Goal: Task Accomplishment & Management: Manage account settings

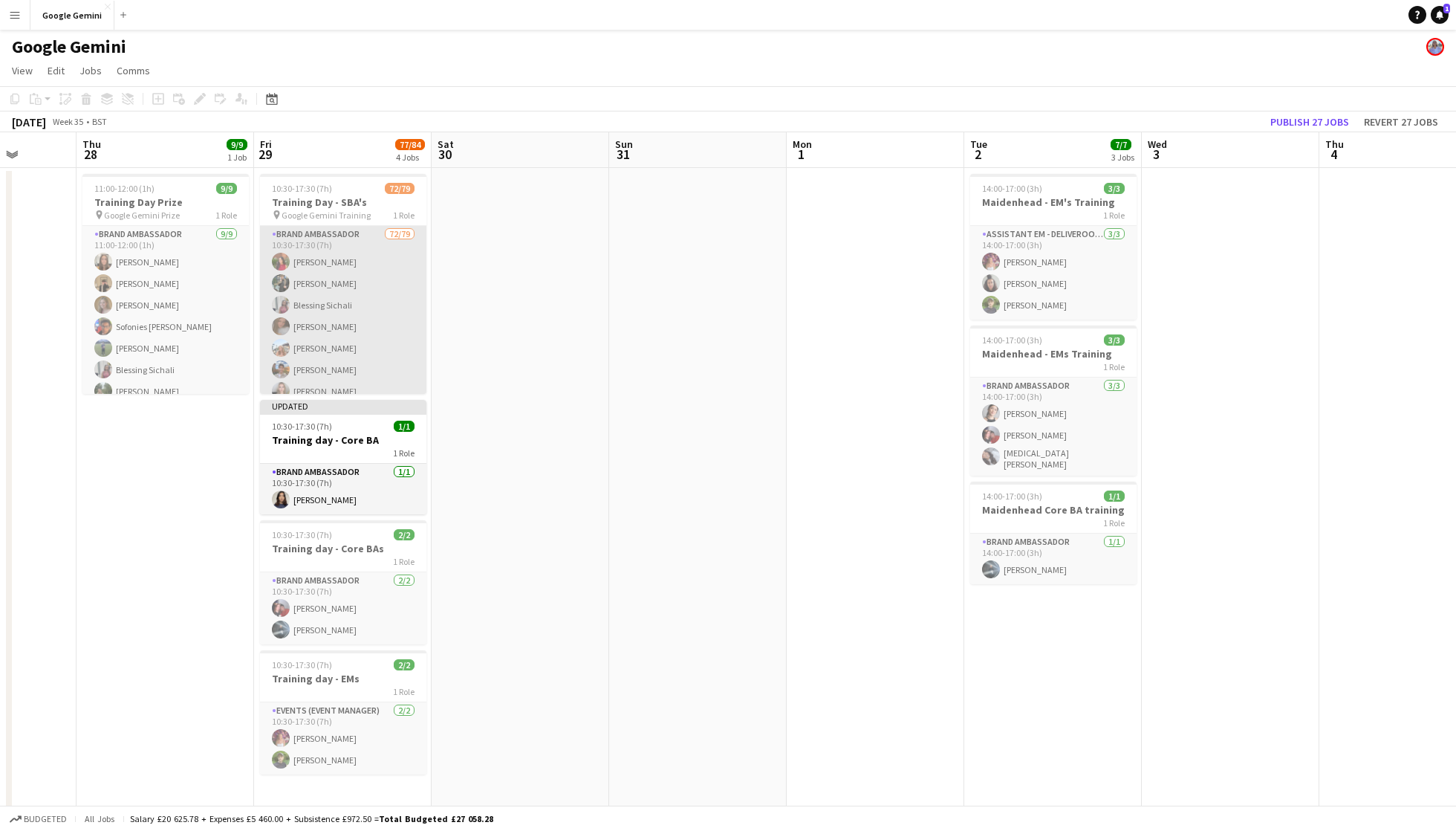
scroll to position [0, 695]
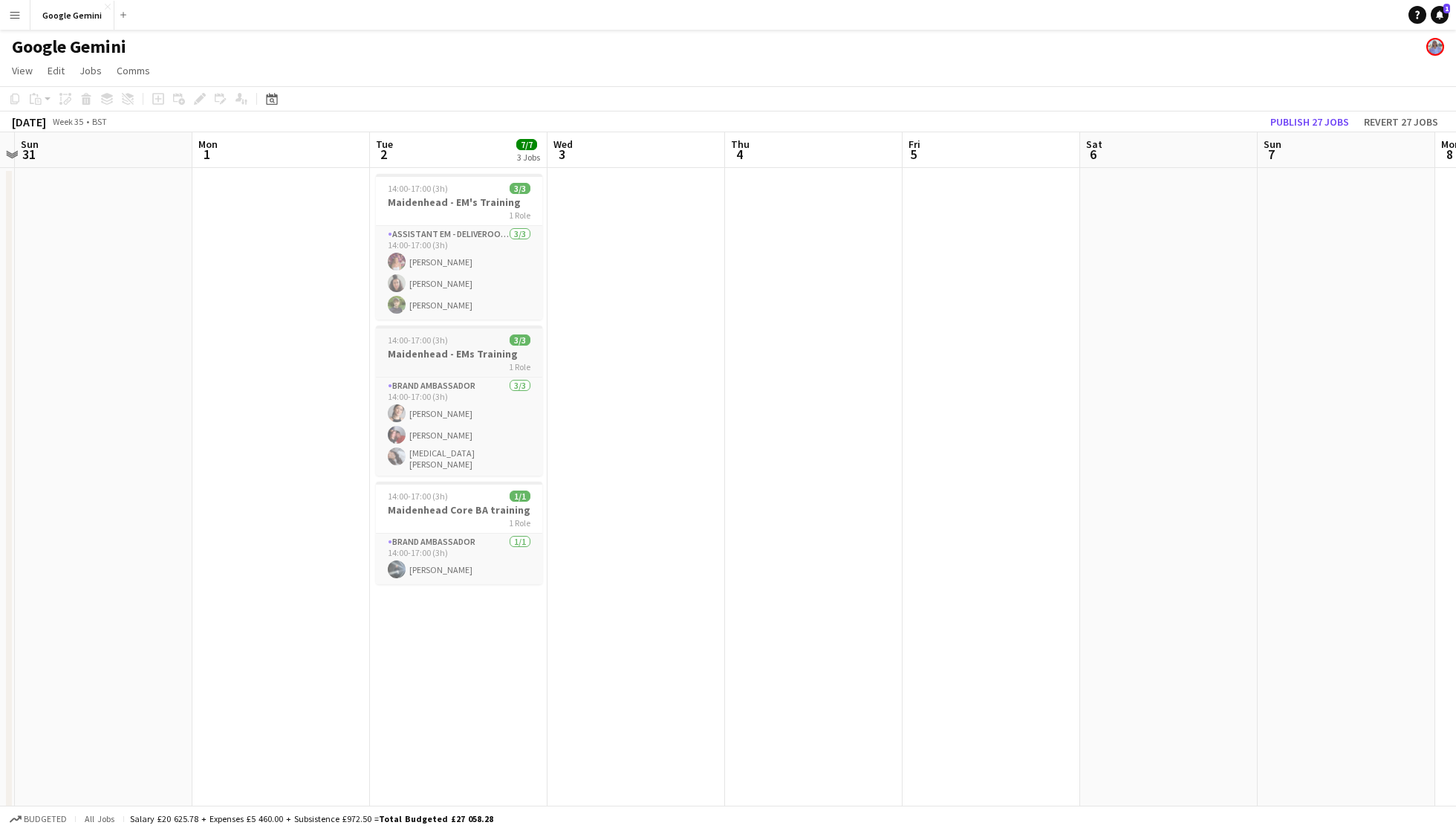
click at [483, 369] on div "1 Role" at bounding box center [459, 366] width 166 height 12
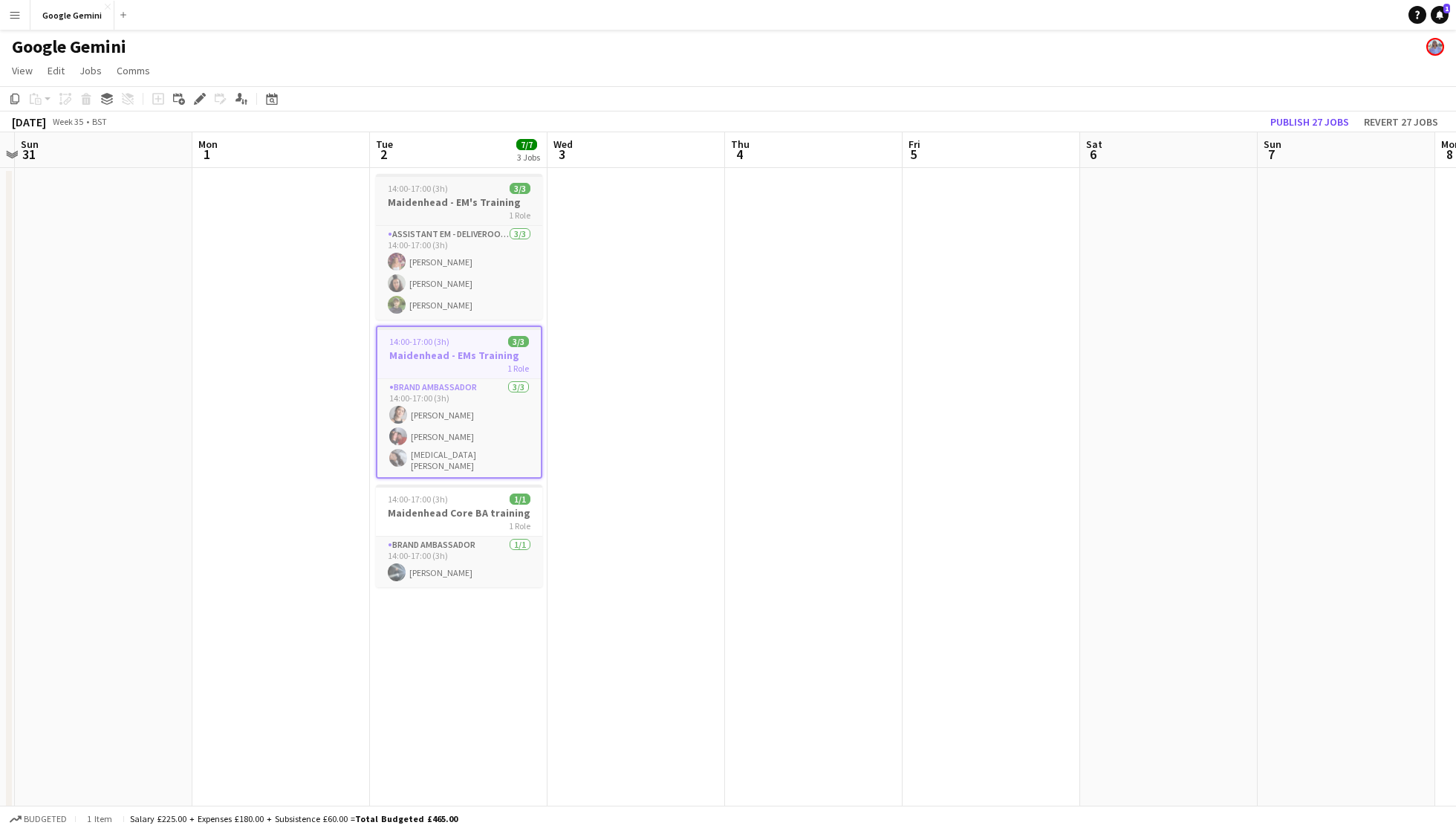
click at [467, 185] on div "14:00-17:00 (3h) 3/3" at bounding box center [459, 189] width 166 height 11
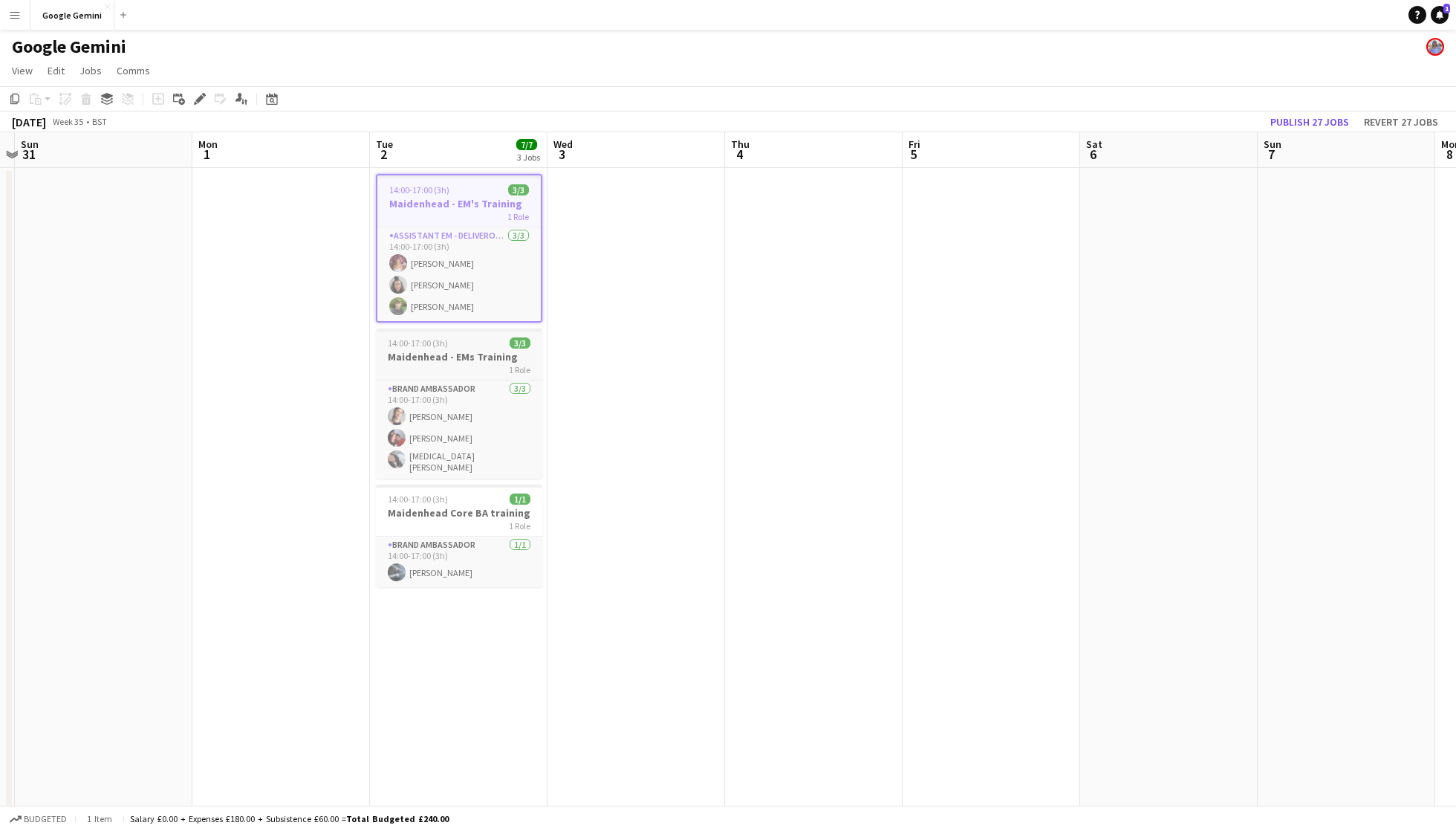
click at [467, 359] on h3 "Maidenhead - EMs Training" at bounding box center [459, 357] width 166 height 13
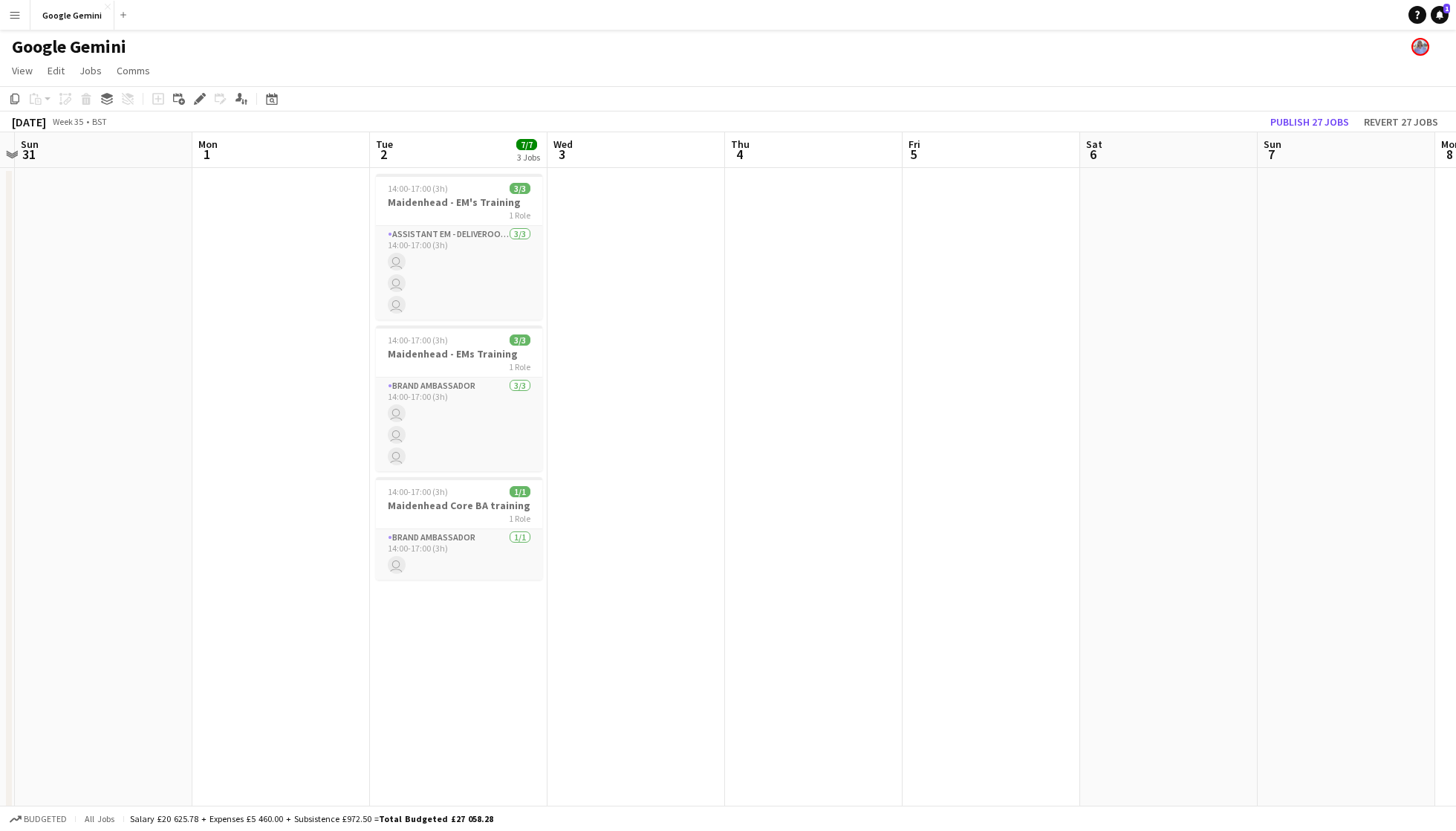
click at [797, 410] on app-date-cell at bounding box center [814, 501] width 177 height 667
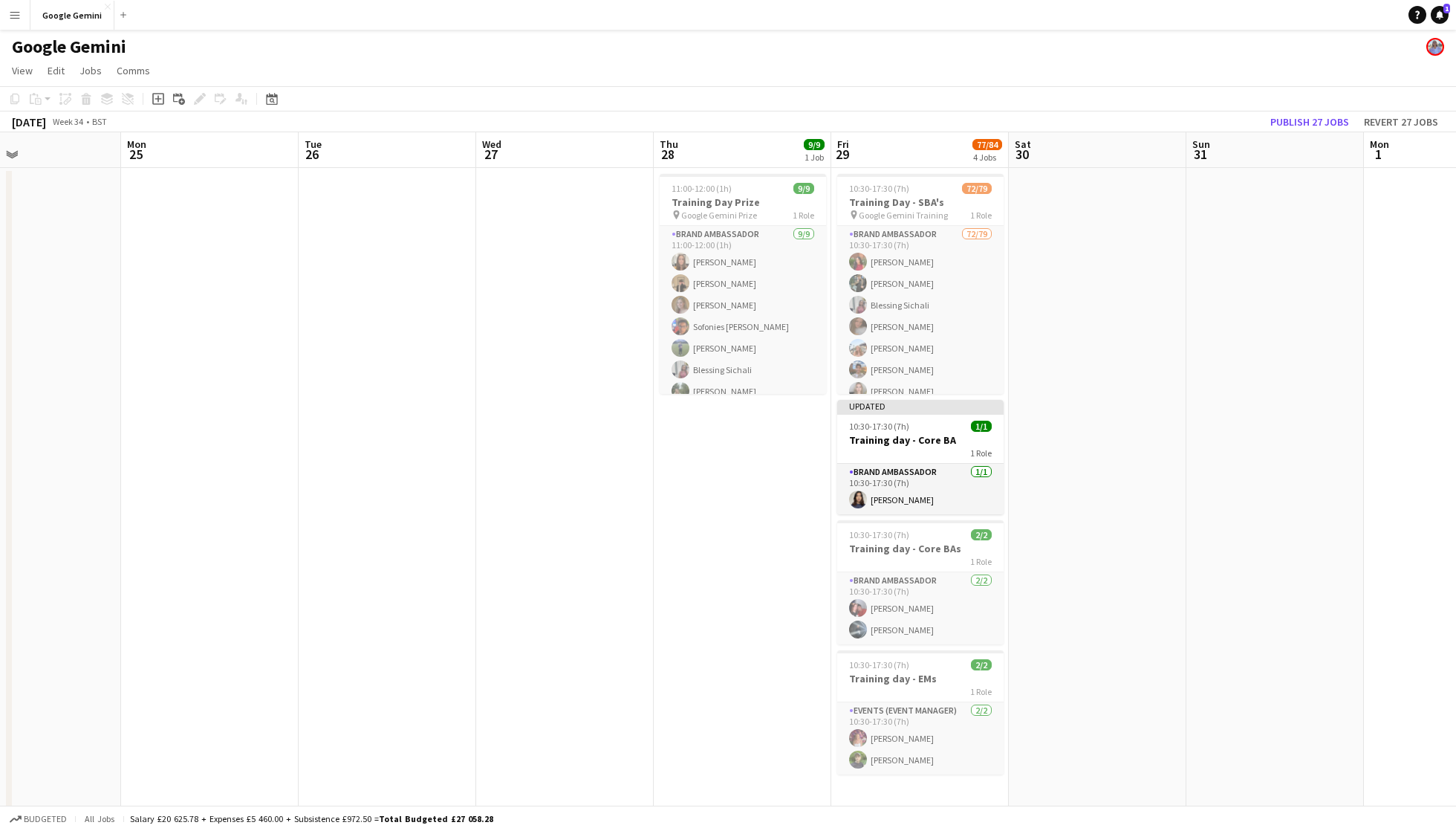
scroll to position [0, 487]
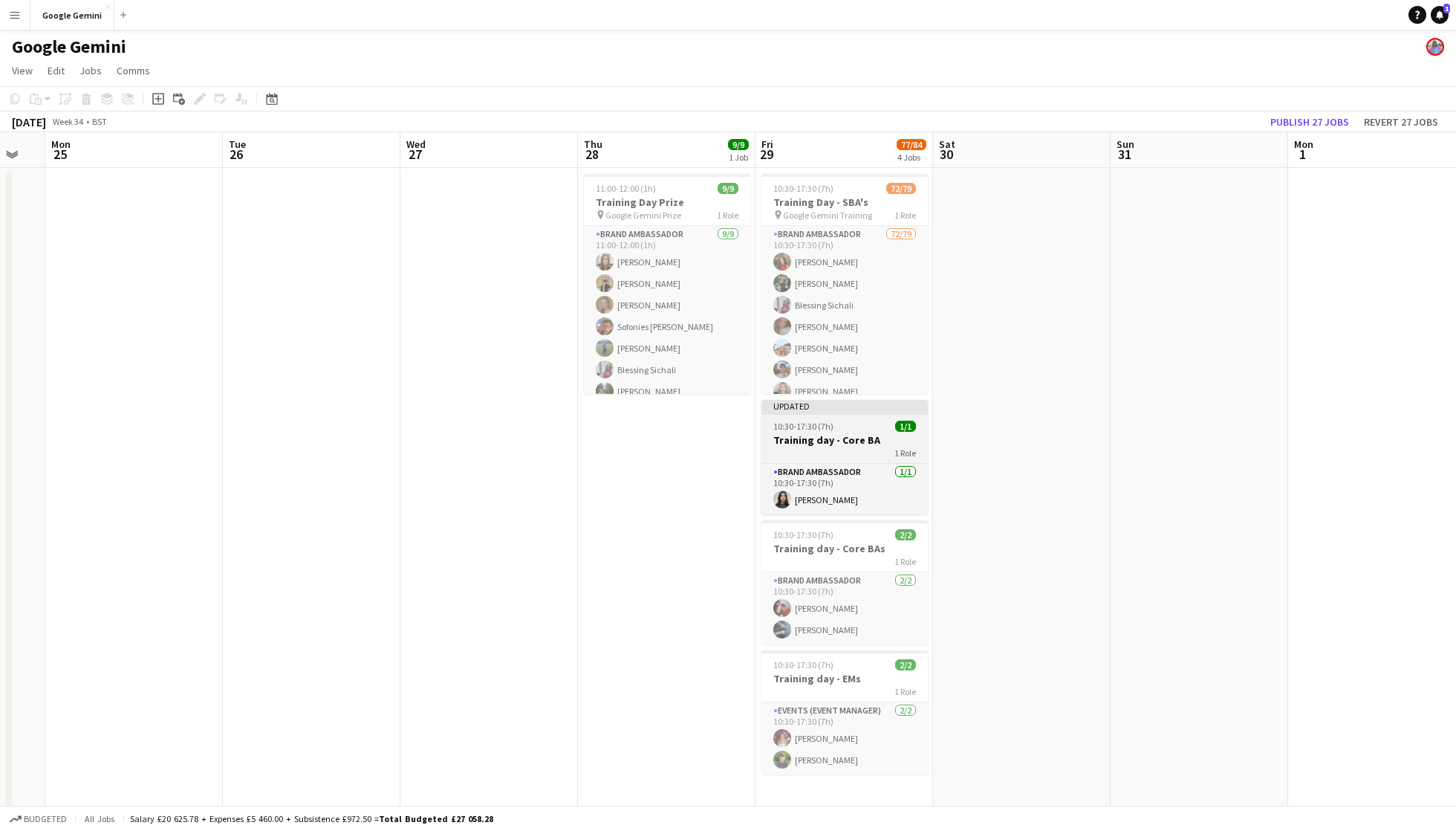
click at [857, 435] on h3 "Training day - Core BA" at bounding box center [845, 440] width 166 height 13
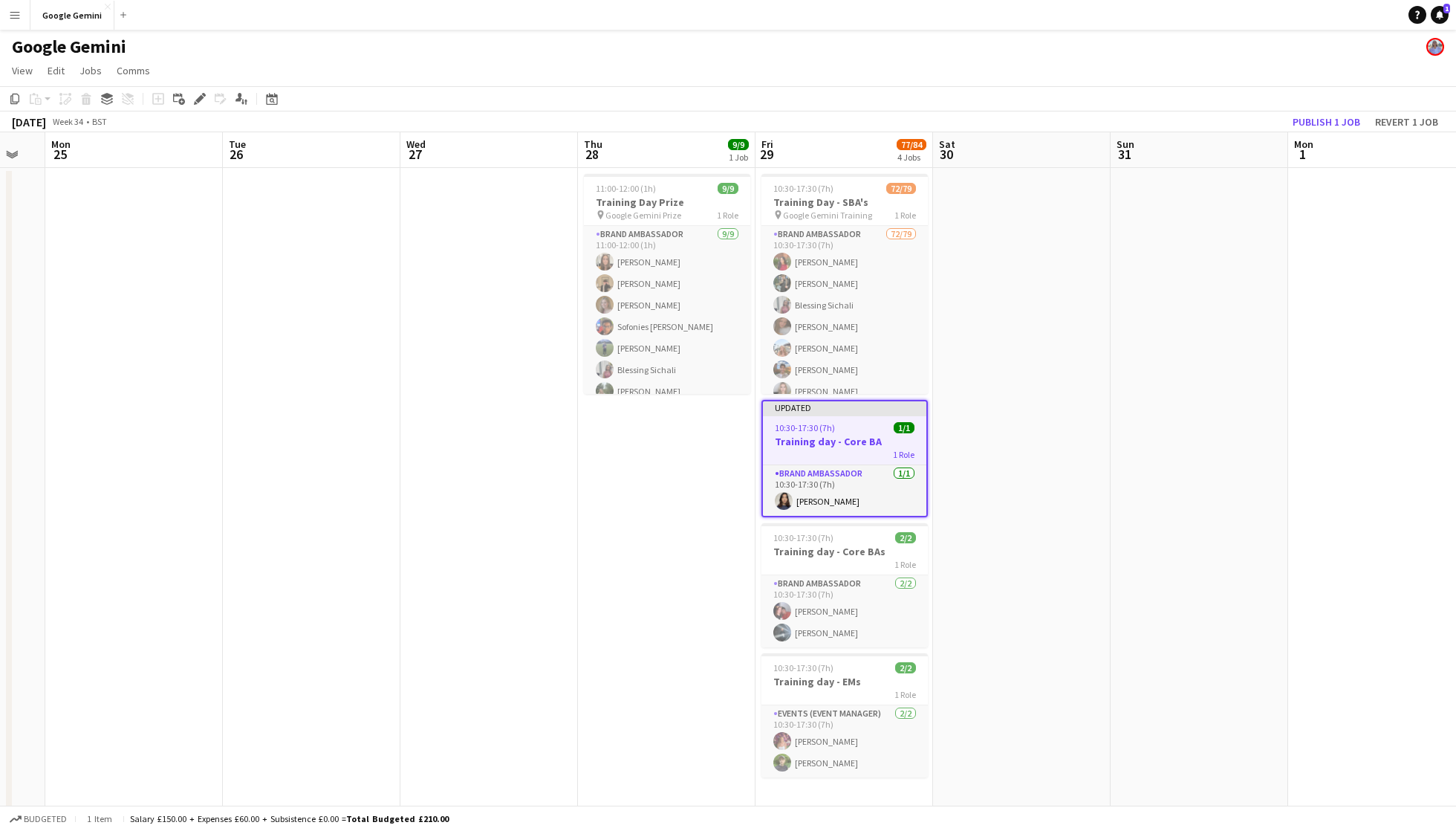
click at [984, 444] on app-date-cell at bounding box center [1022, 536] width 177 height 736
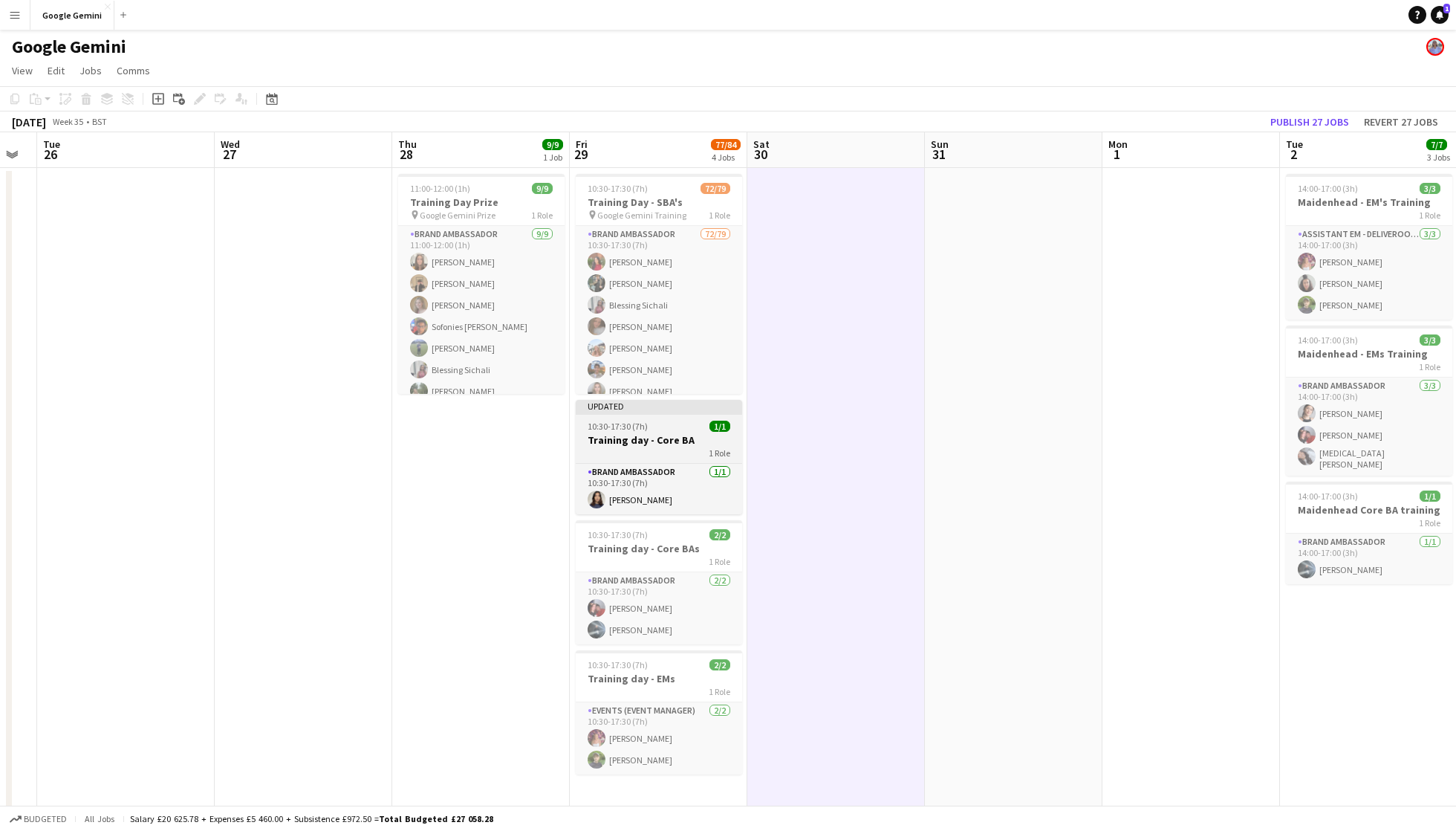
scroll to position [0, 0]
click at [679, 452] on div "1 Role" at bounding box center [659, 452] width 166 height 12
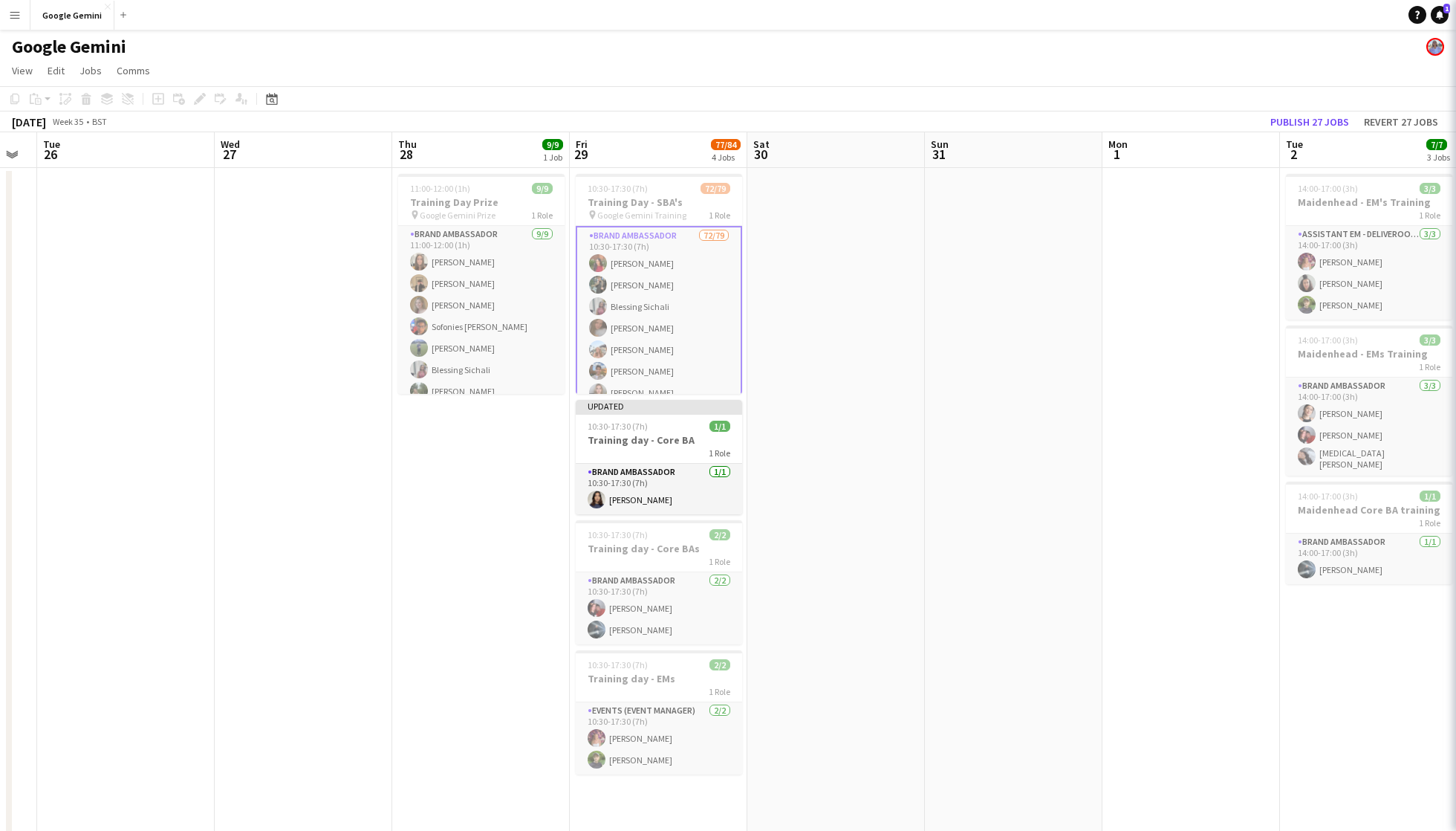
scroll to position [0, 672]
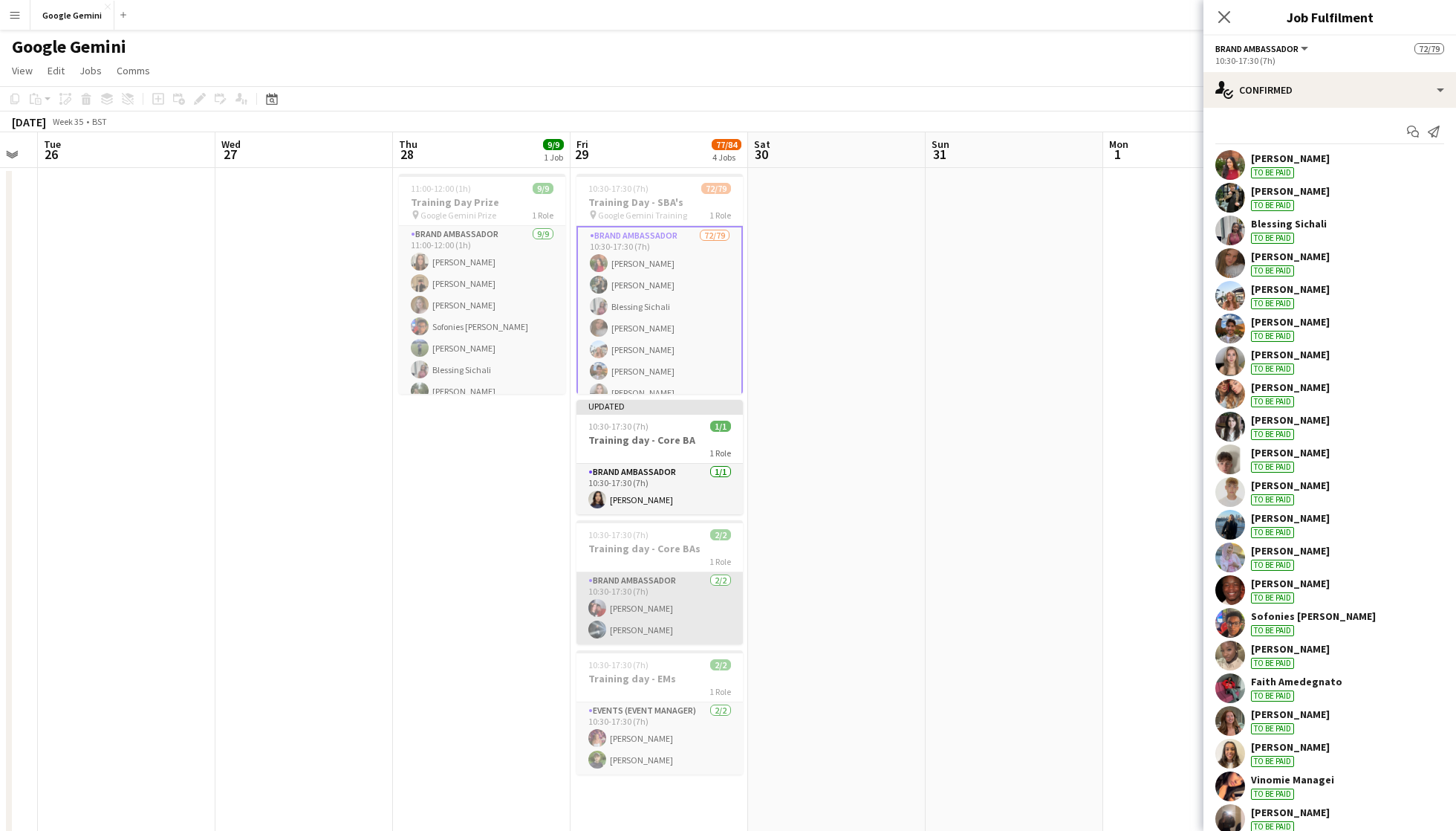
click at [693, 622] on app-card-role "Brand Ambassador [DATE] 10:30-17:30 (7h) [PERSON_NAME] [PERSON_NAME]" at bounding box center [660, 608] width 166 height 72
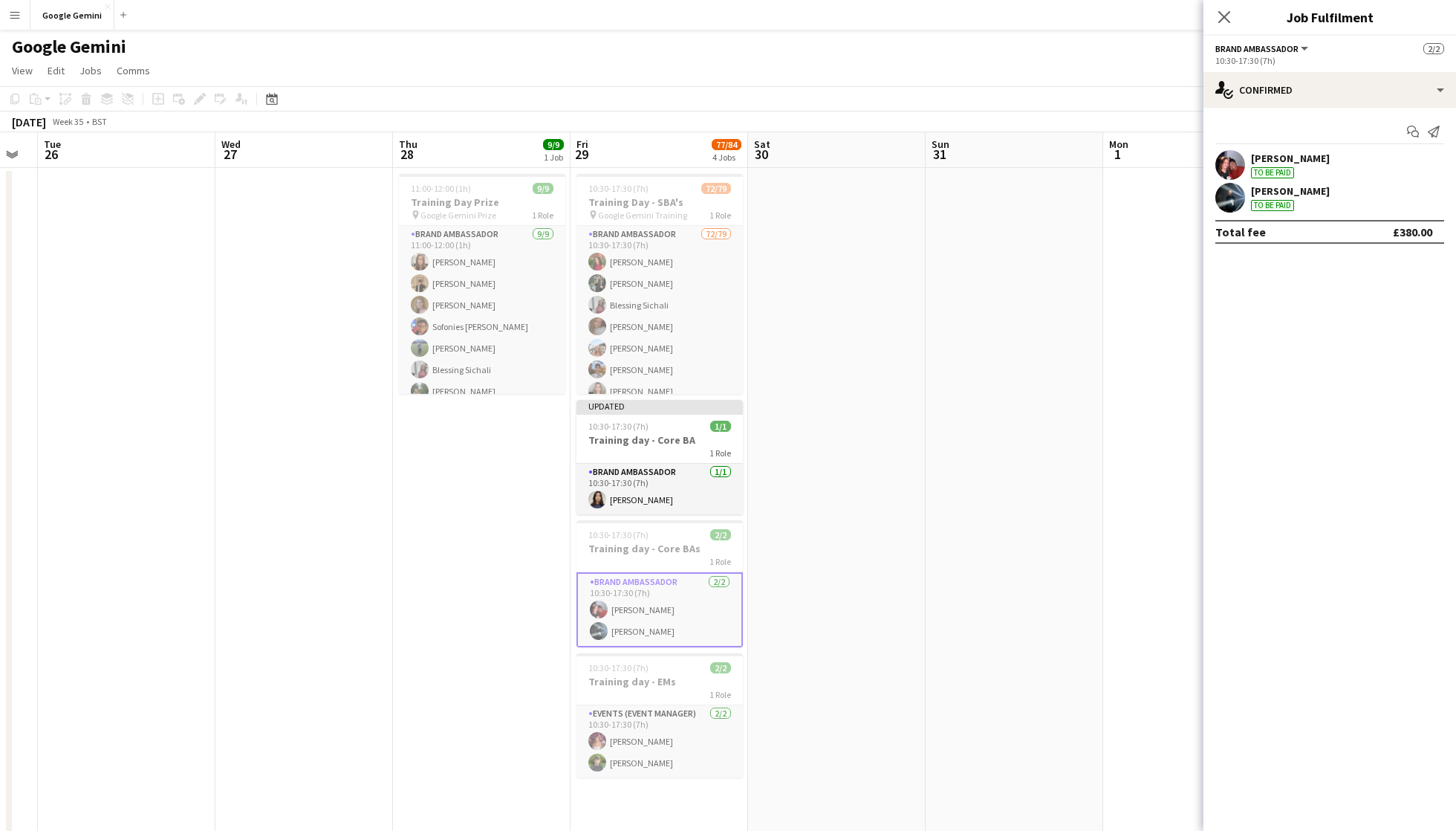
click at [698, 568] on app-job-card "10:30-17:30 (7h) 2/2 Training day - Core BAs 1 Role Brand Ambassador [DATE] 10:…" at bounding box center [660, 584] width 166 height 127
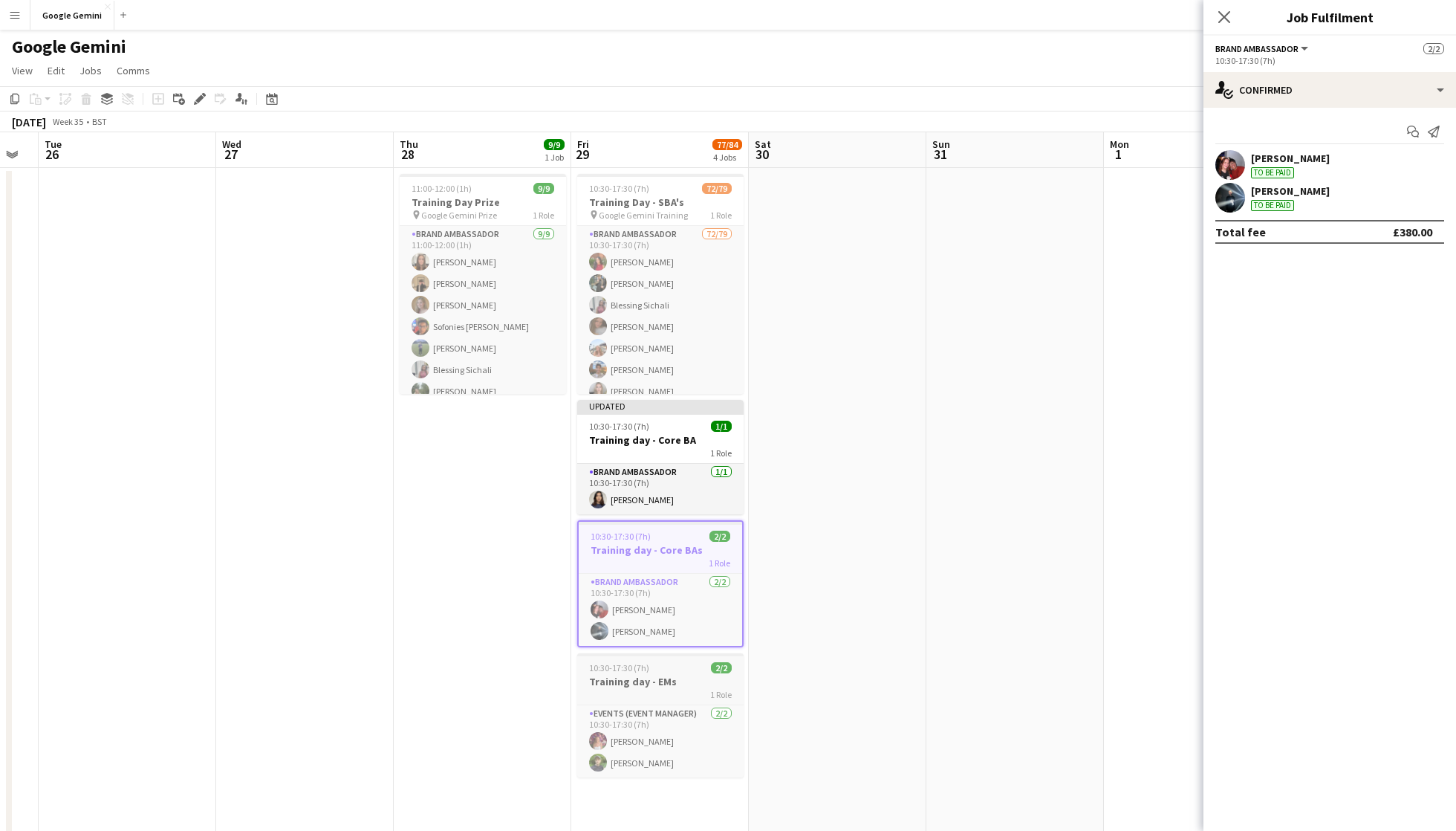
click at [696, 676] on h3 "Training day - EMs" at bounding box center [661, 682] width 166 height 13
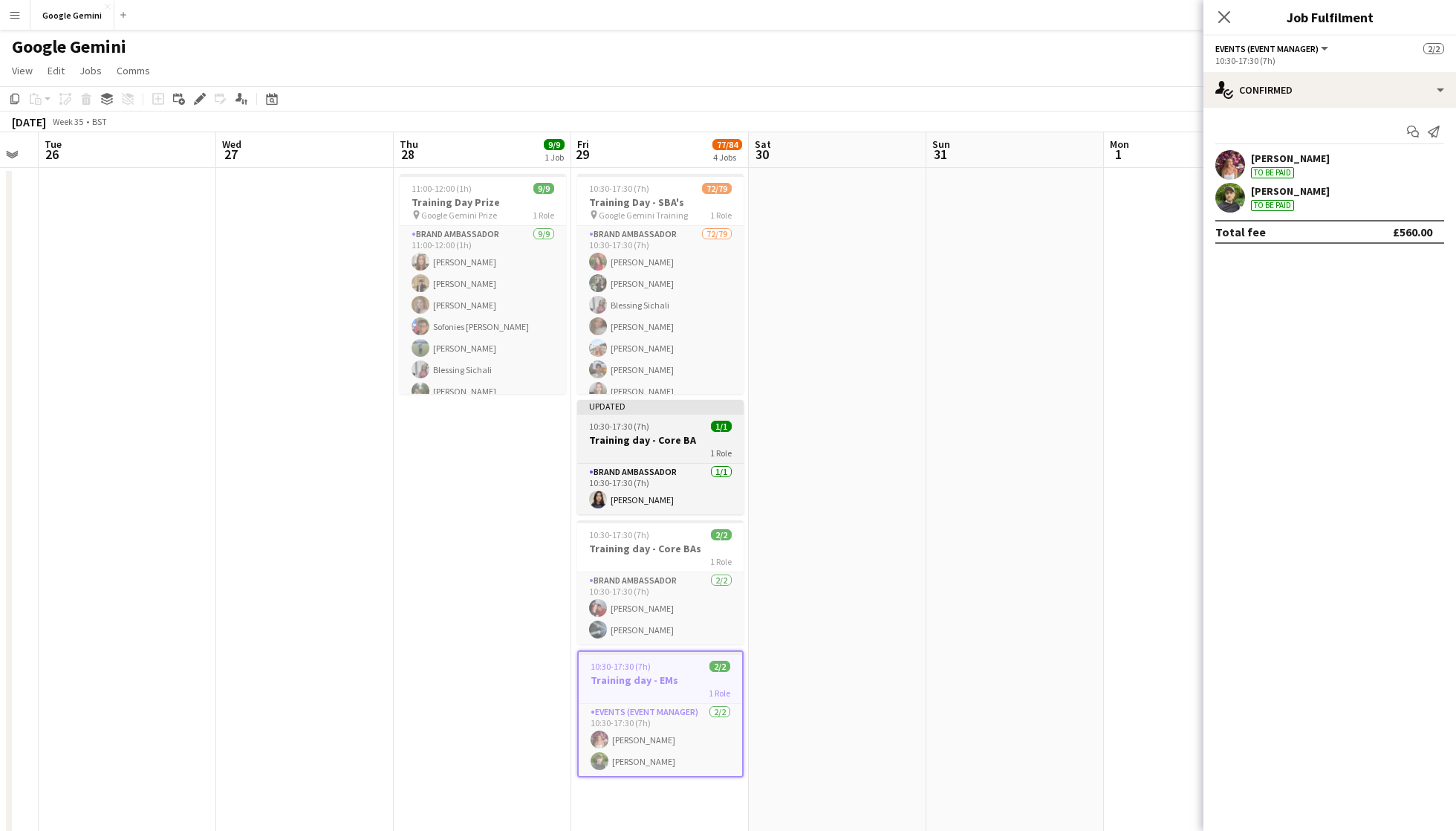
click at [705, 429] on div "10:30-17:30 (7h) 1/1" at bounding box center [661, 427] width 166 height 11
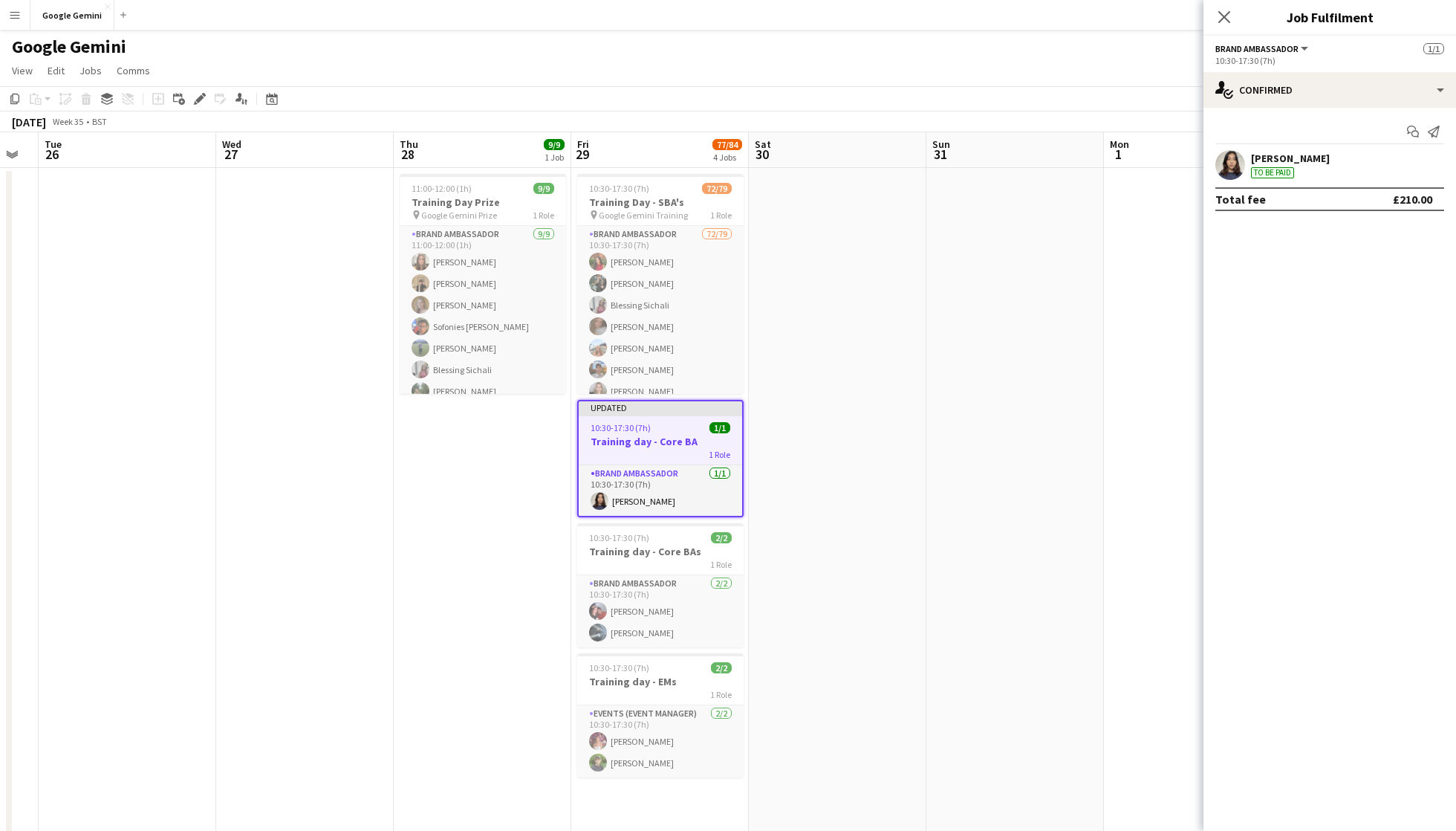
click at [1220, 30] on div "Close pop-in" at bounding box center [1225, 17] width 42 height 35
click at [1225, 9] on app-icon "Close pop-in" at bounding box center [1225, 17] width 21 height 21
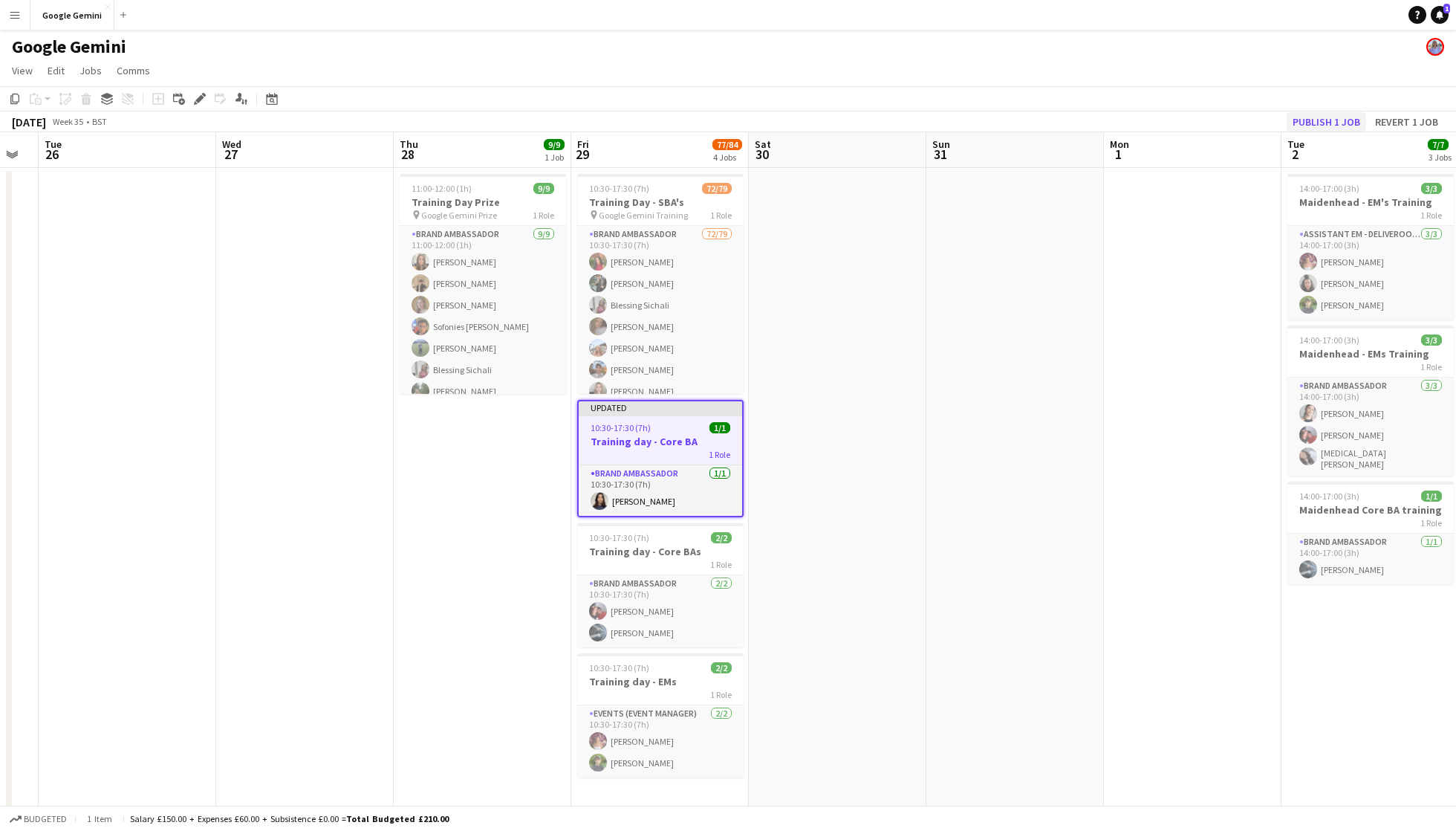
click at [1309, 120] on button "Publish 1 job" at bounding box center [1326, 121] width 79 height 20
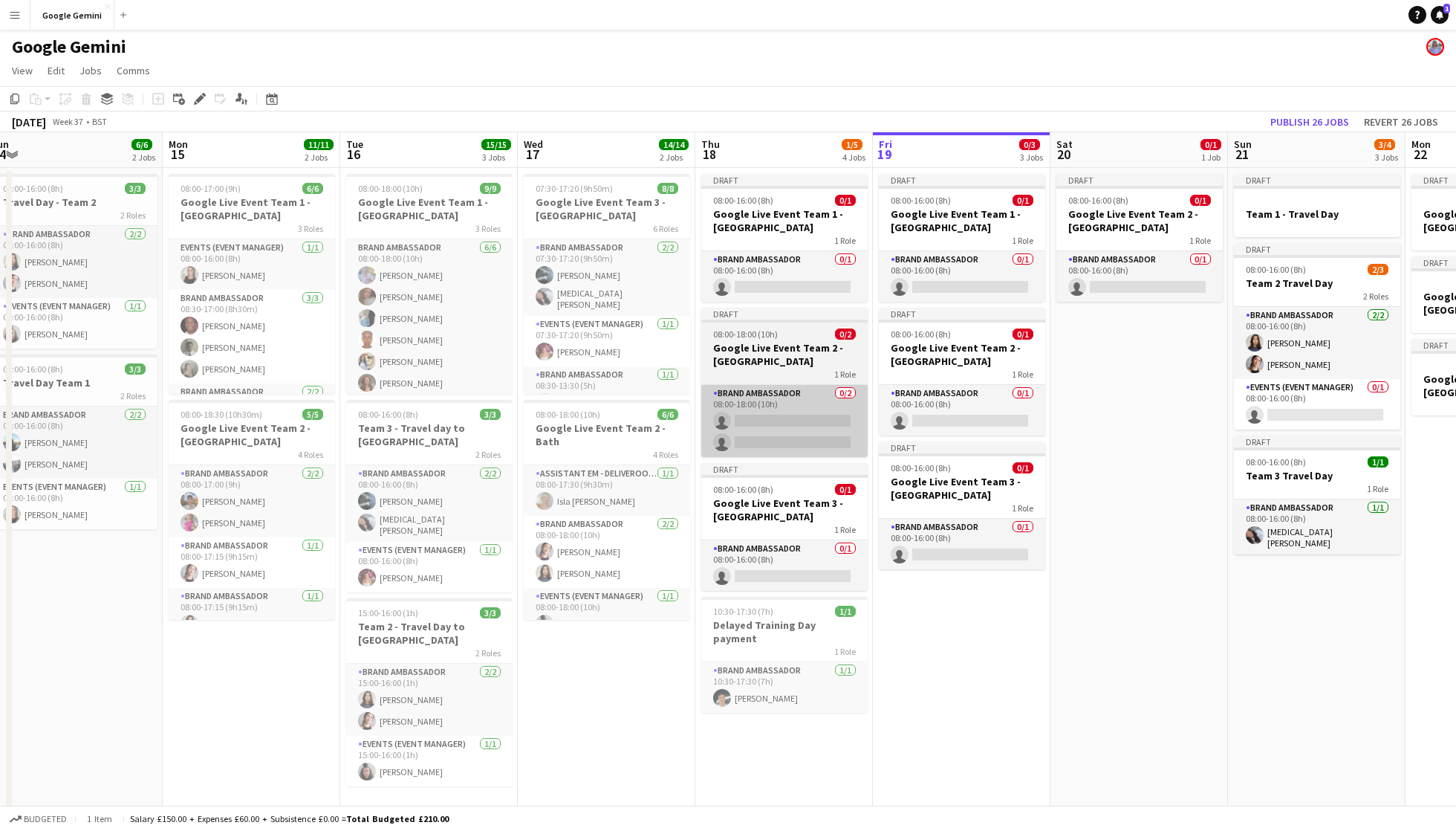
scroll to position [0, 366]
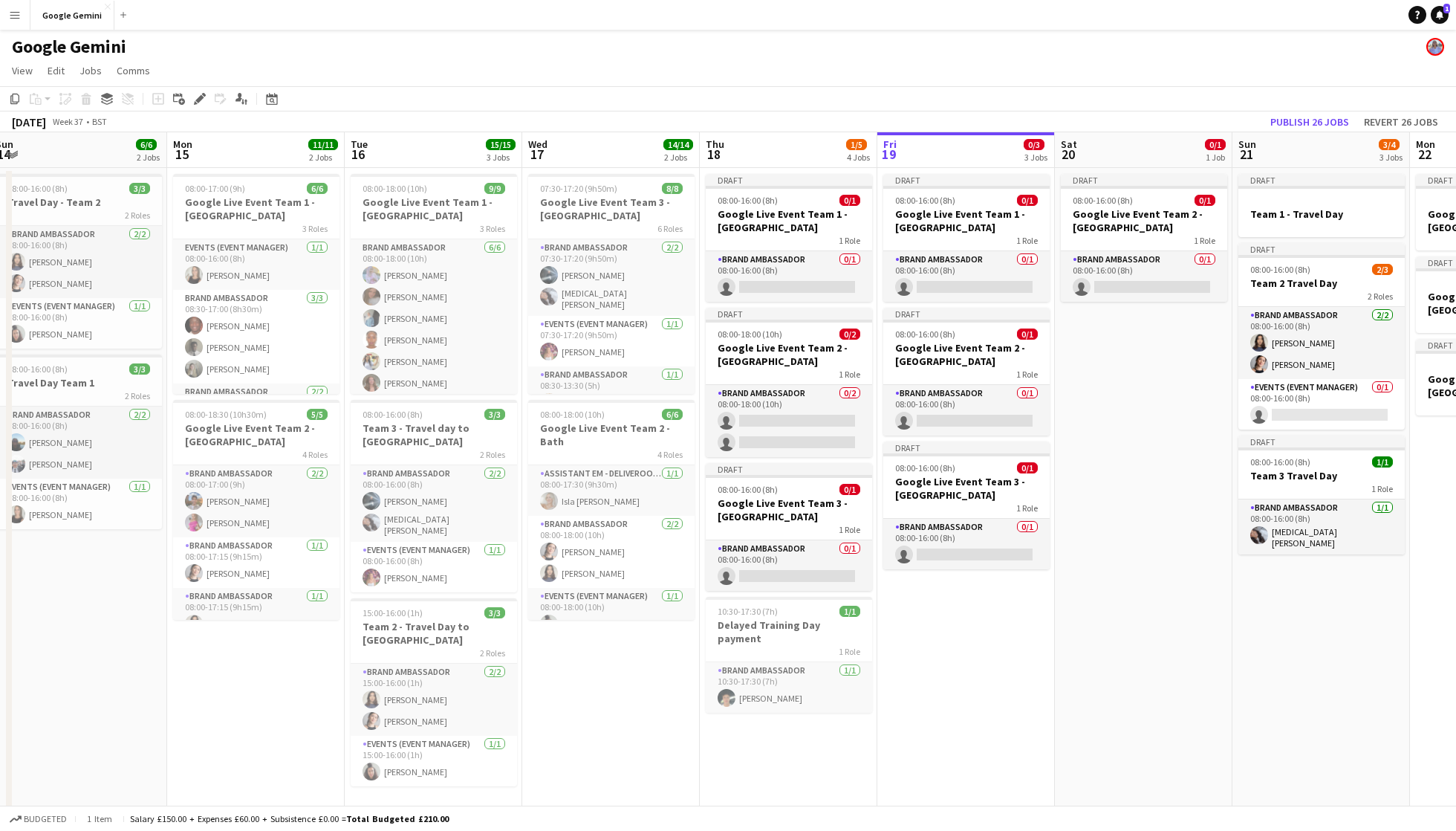
click at [9, 17] on app-icon "Menu" at bounding box center [15, 15] width 12 height 12
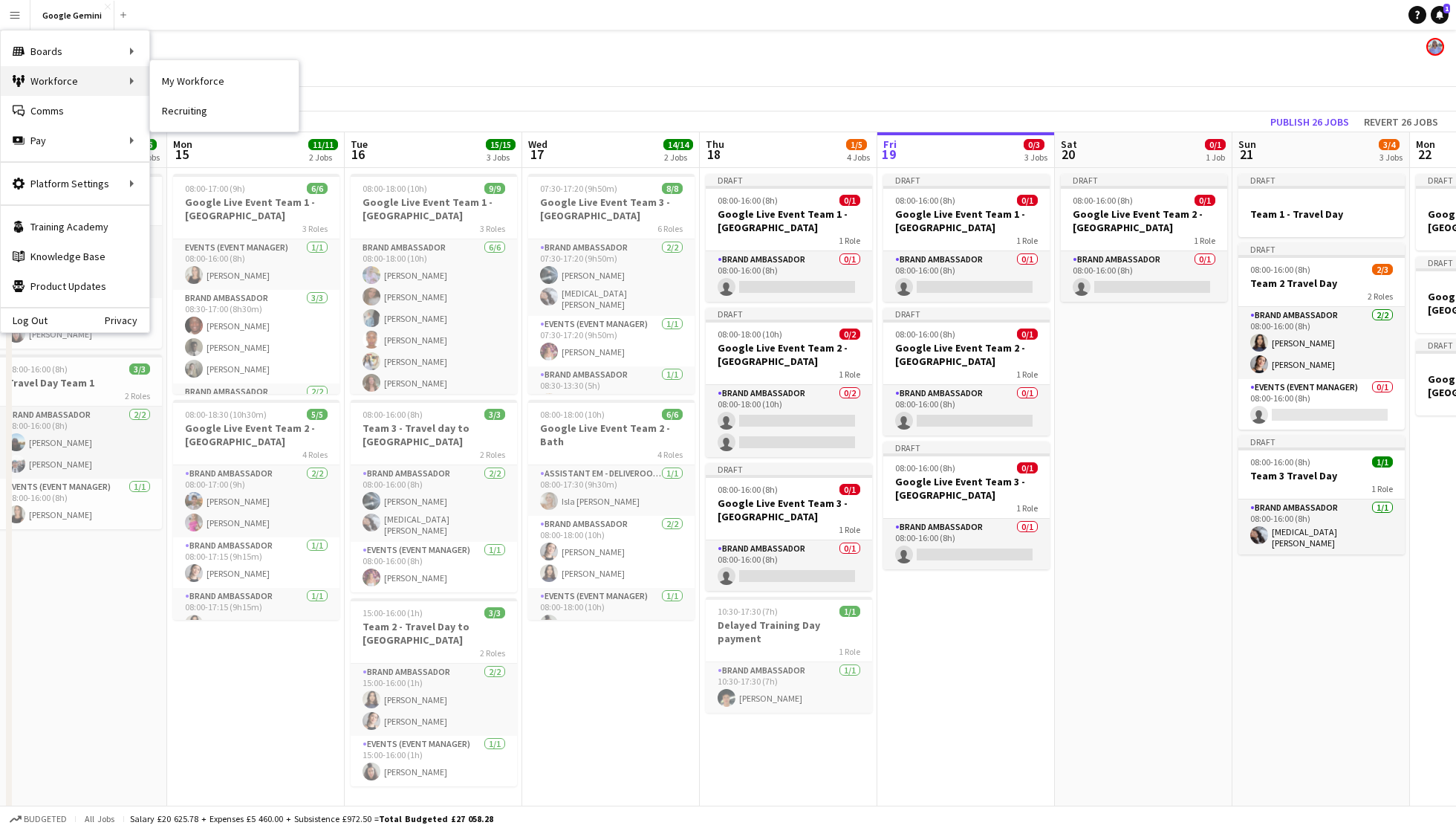
click at [105, 71] on div "Workforce Workforce" at bounding box center [75, 81] width 148 height 30
click at [203, 78] on link "My Workforce" at bounding box center [224, 81] width 148 height 30
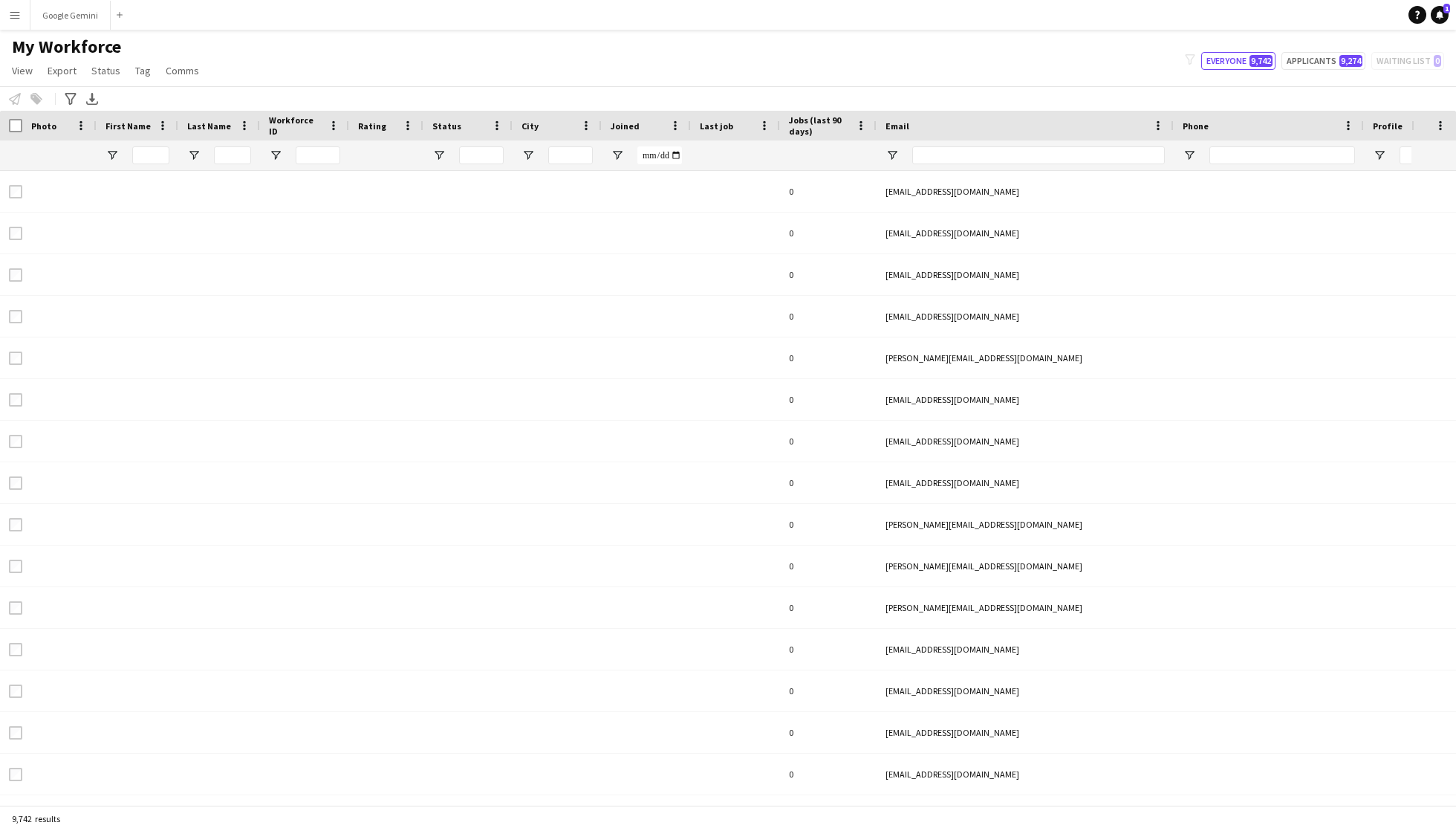
type input "*******"
type input "*****"
type input "**********"
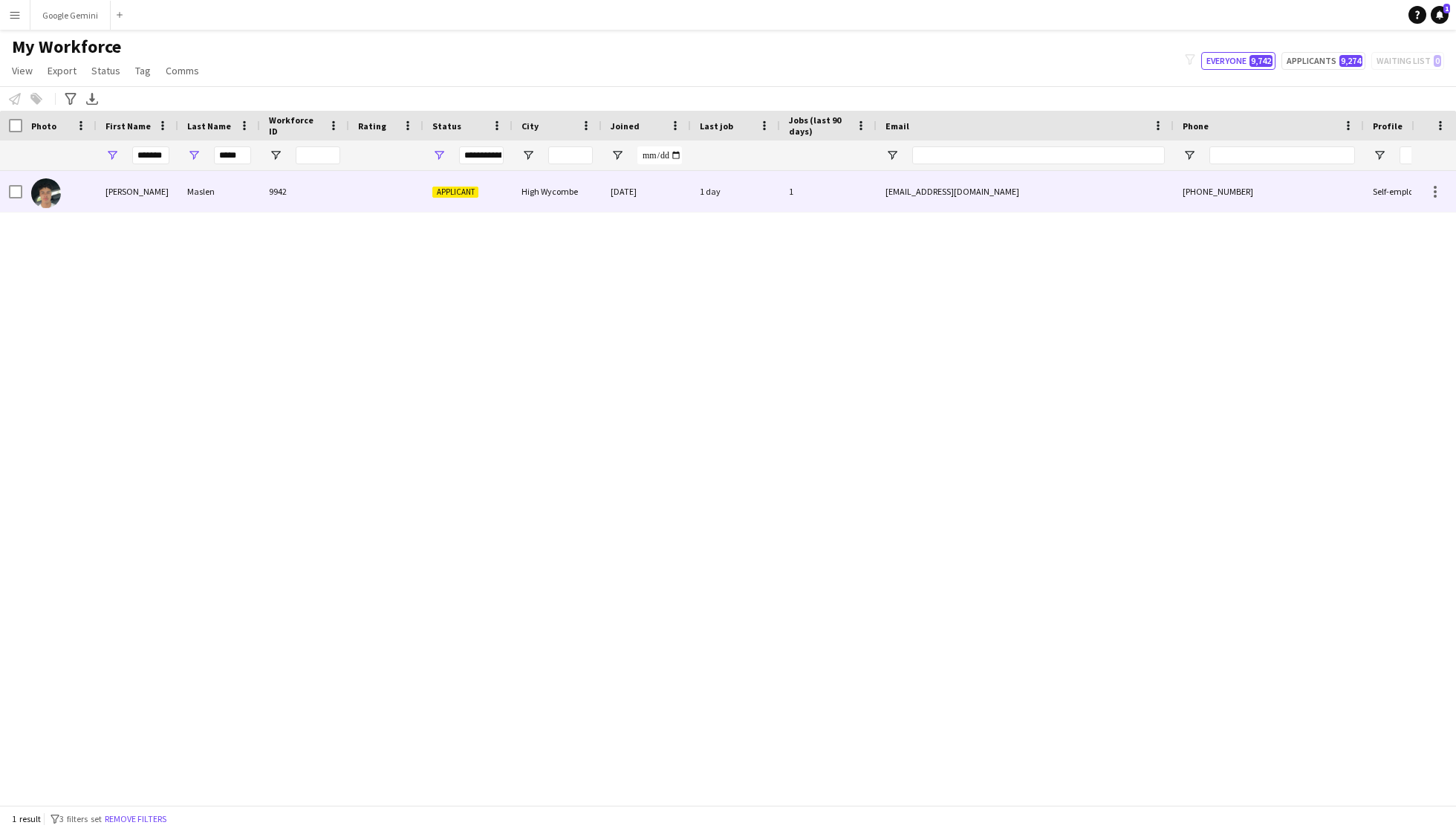
click at [341, 180] on div "9942" at bounding box center [305, 191] width 90 height 41
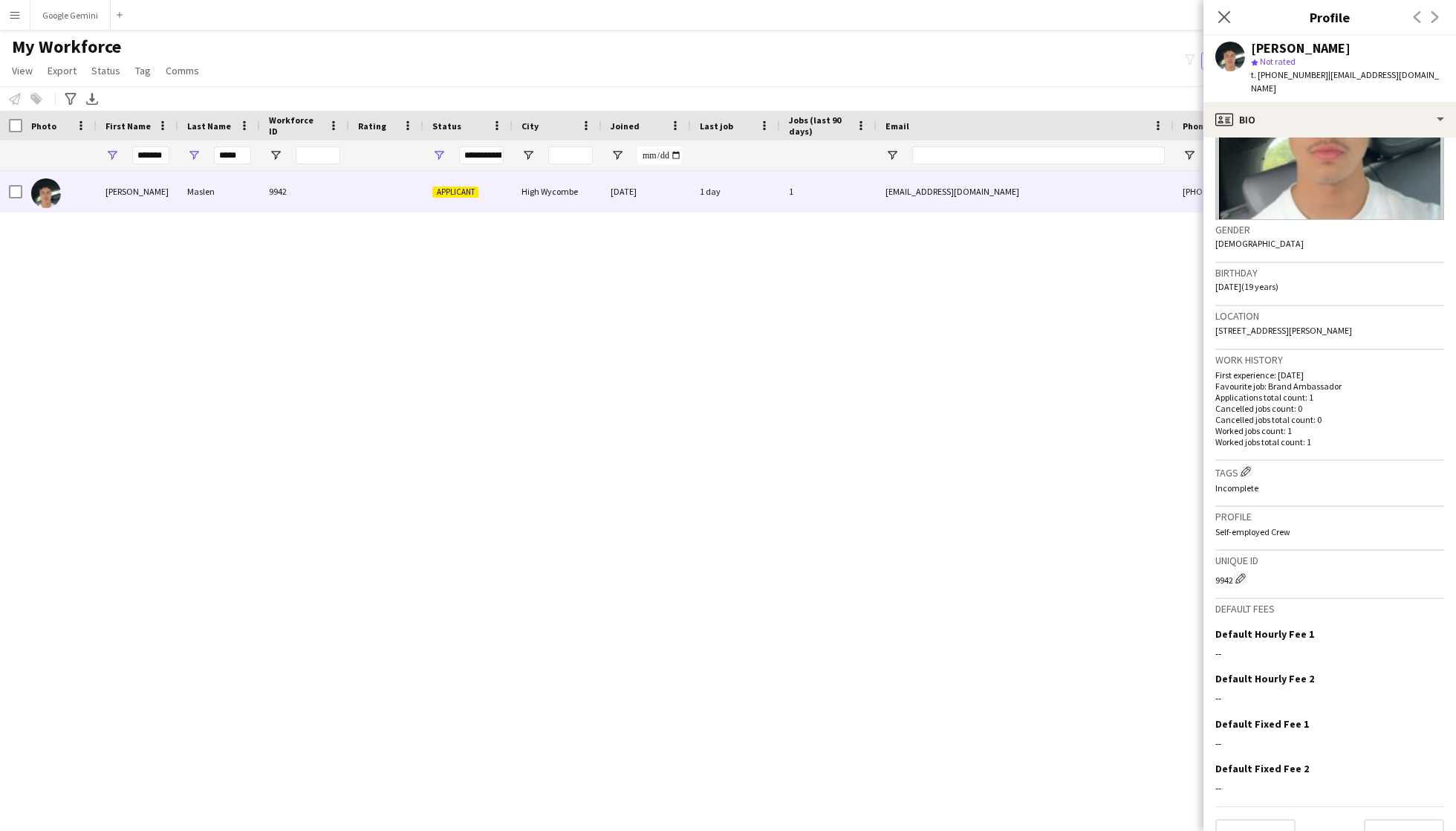
scroll to position [151, 0]
click at [1405, 820] on button "Next" at bounding box center [1405, 835] width 80 height 30
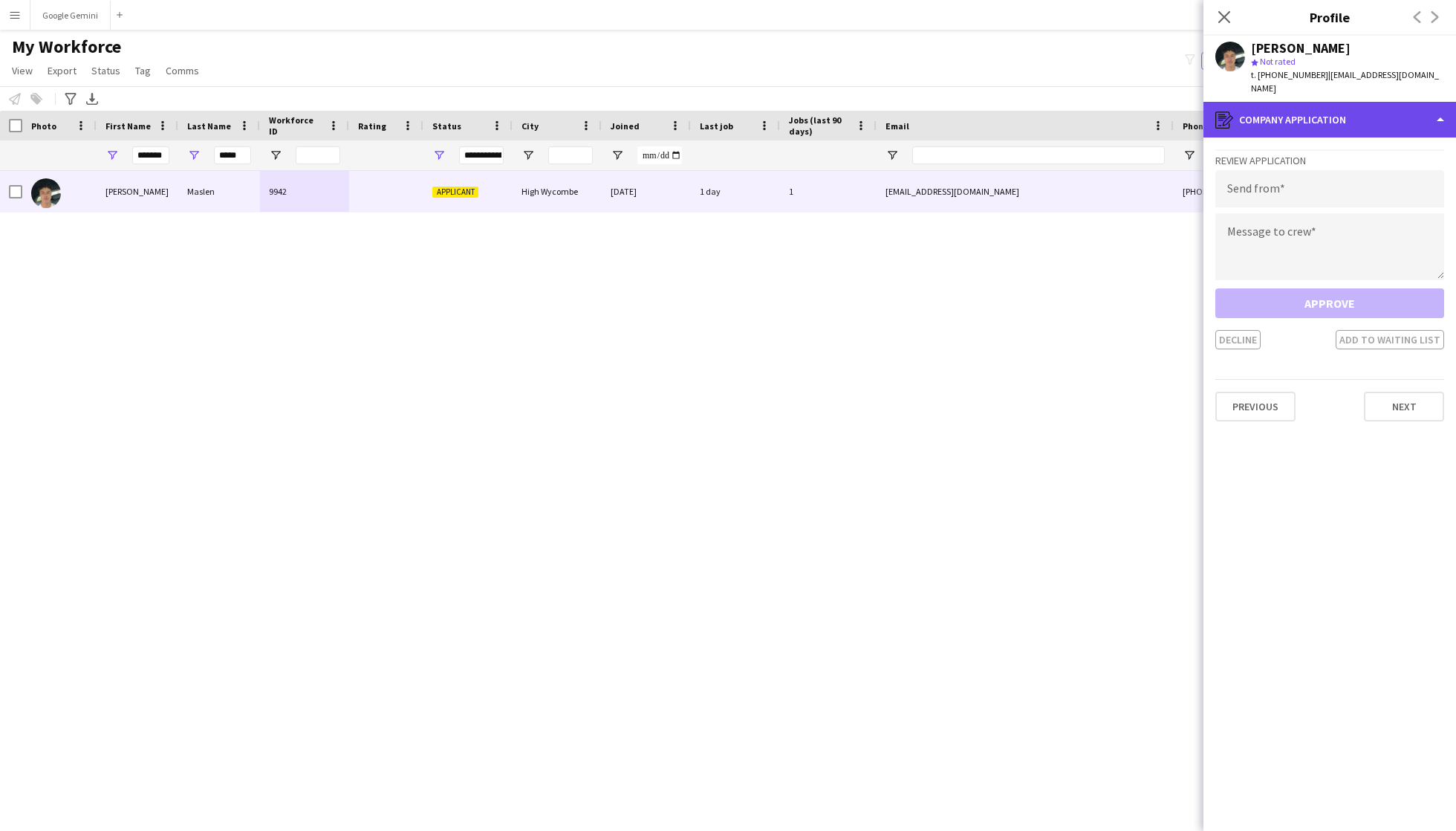
click at [1315, 102] on div "register Company application" at bounding box center [1330, 120] width 253 height 35
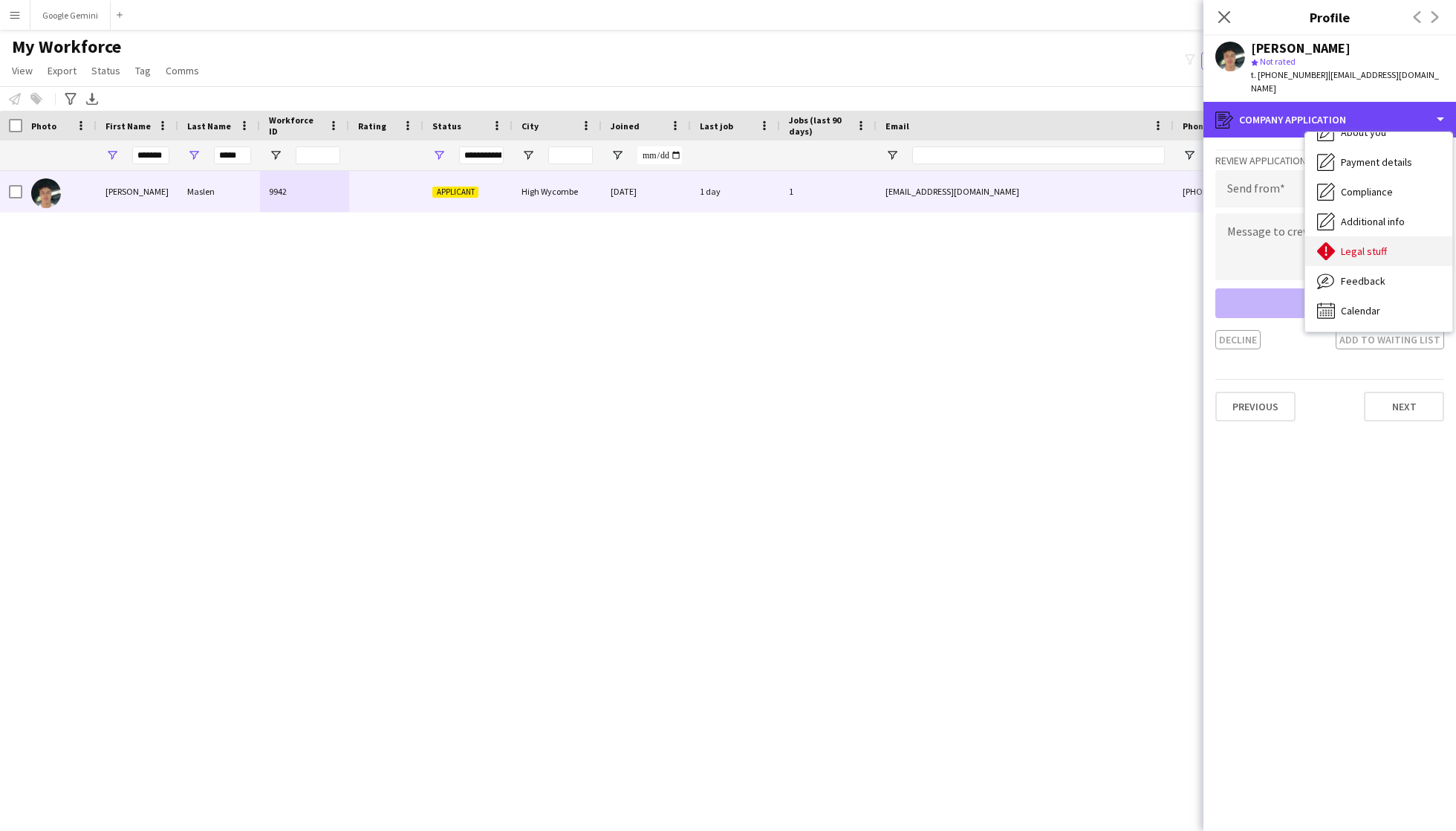
scroll to position [0, 0]
click at [925, 357] on div "[PERSON_NAME] 9942 Applicant High Wycombe [DATE] 1 day 1 [EMAIL_ADDRESS][DOMAIN…" at bounding box center [706, 487] width 1411 height 634
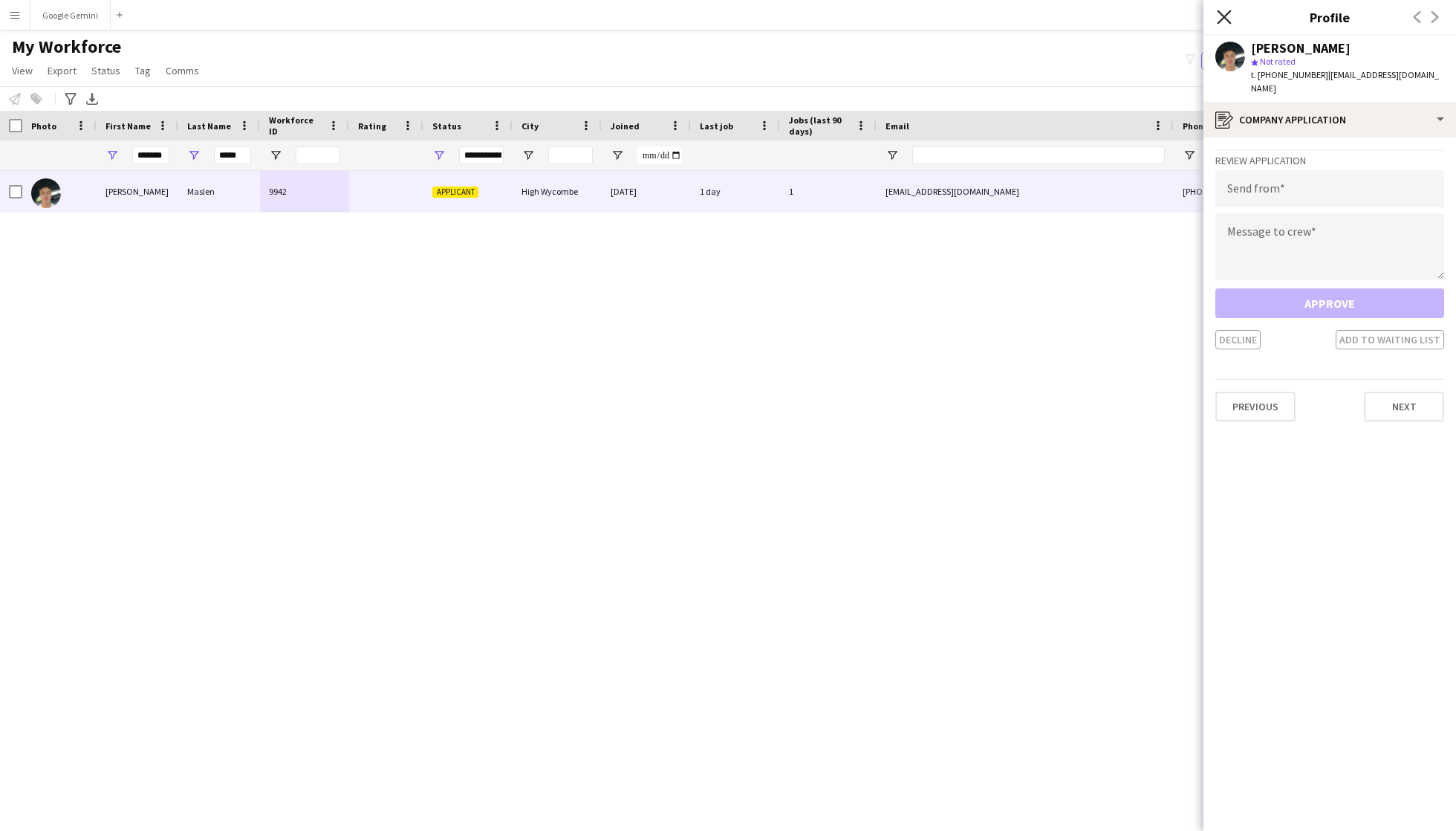
click at [1222, 17] on icon "Close pop-in" at bounding box center [1224, 16] width 14 height 14
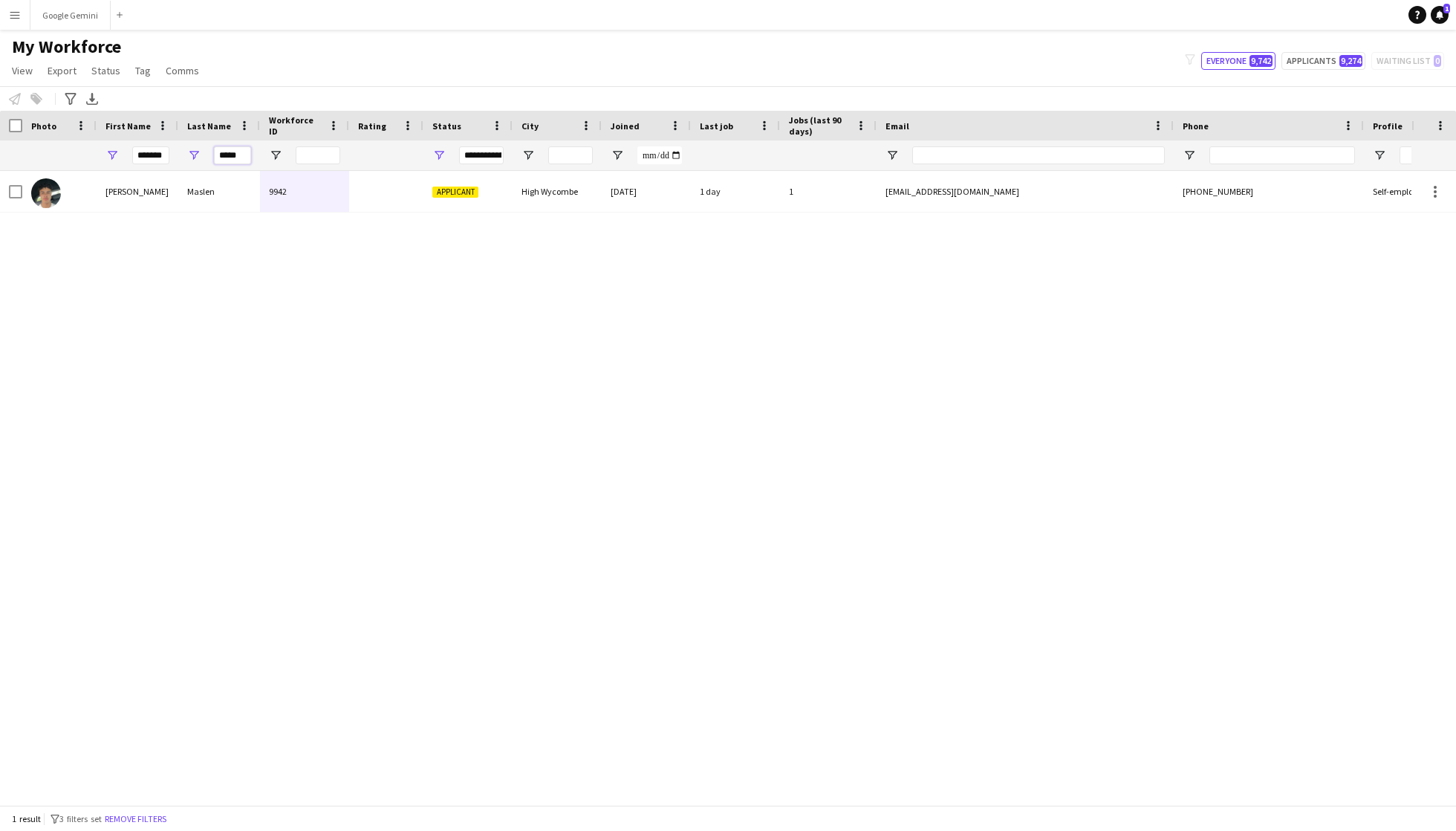
drag, startPoint x: 245, startPoint y: 158, endPoint x: 206, endPoint y: 155, distance: 39.1
click at [218, 158] on input "*****" at bounding box center [232, 155] width 37 height 18
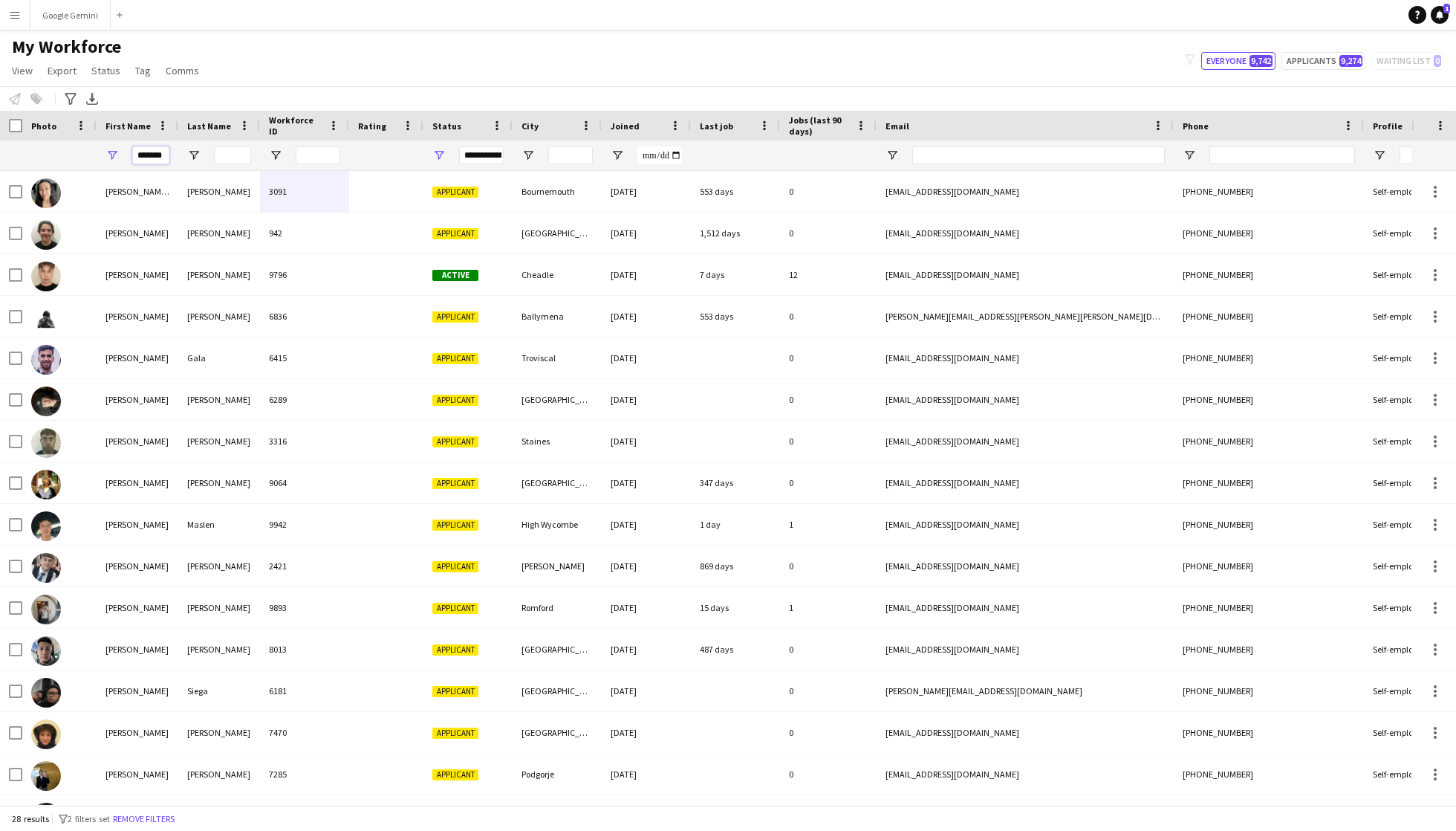
drag, startPoint x: 162, startPoint y: 150, endPoint x: 77, endPoint y: 150, distance: 85.0
click at [75, 151] on div "*******" at bounding box center [805, 155] width 1611 height 30
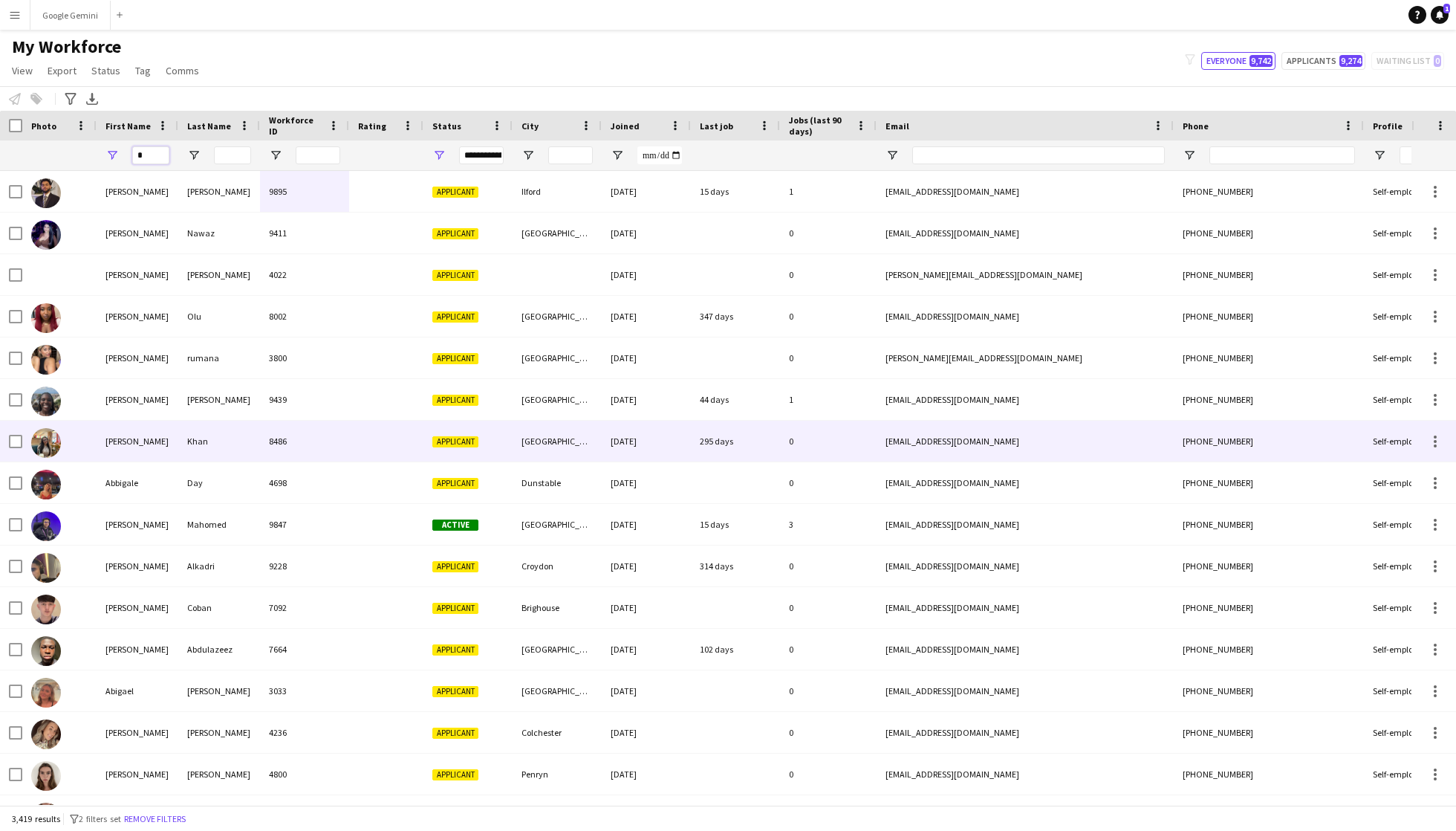
type input "*"
click at [357, 465] on div at bounding box center [386, 483] width 75 height 41
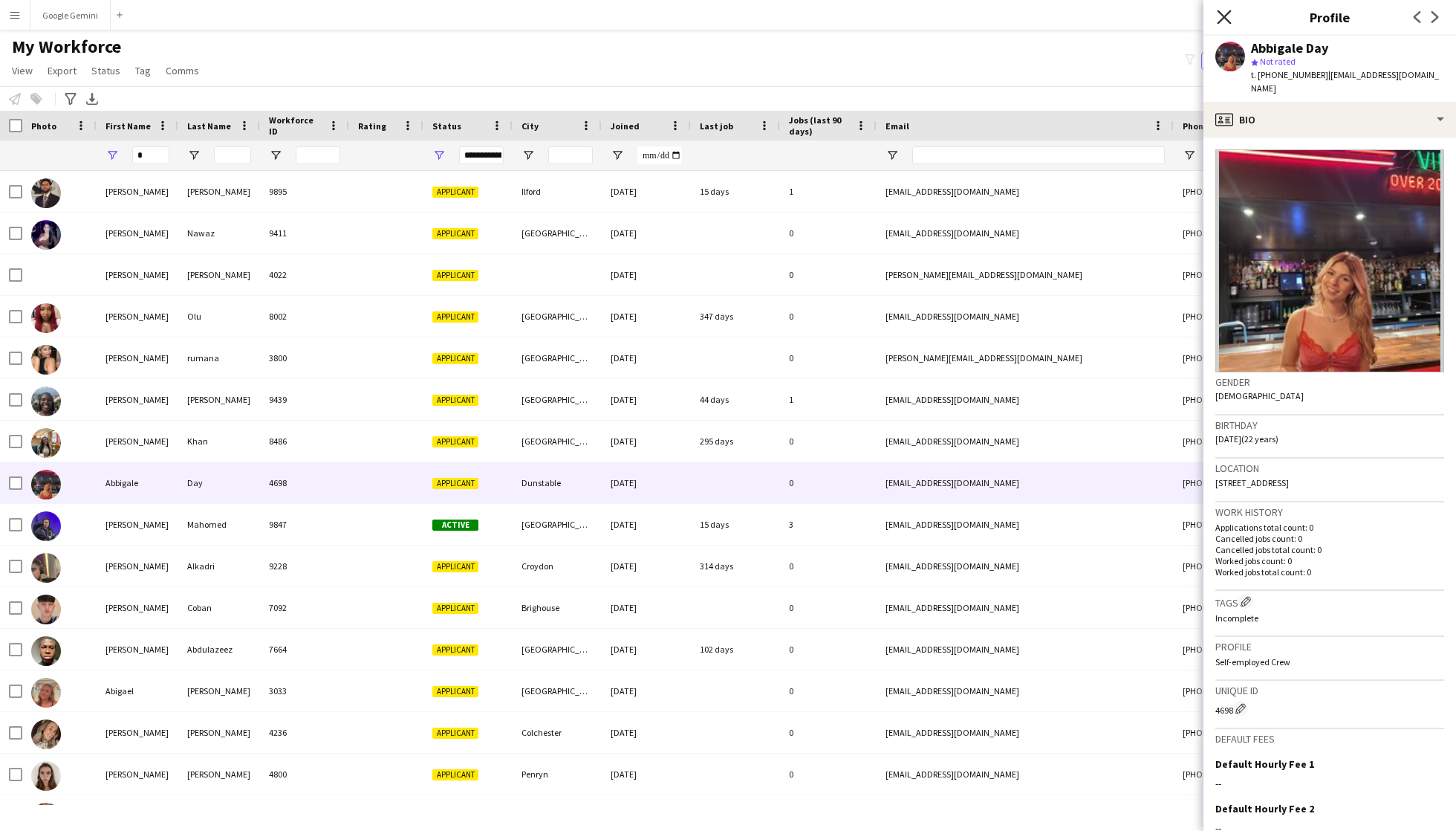
click at [1220, 20] on icon "Close pop-in" at bounding box center [1224, 16] width 14 height 14
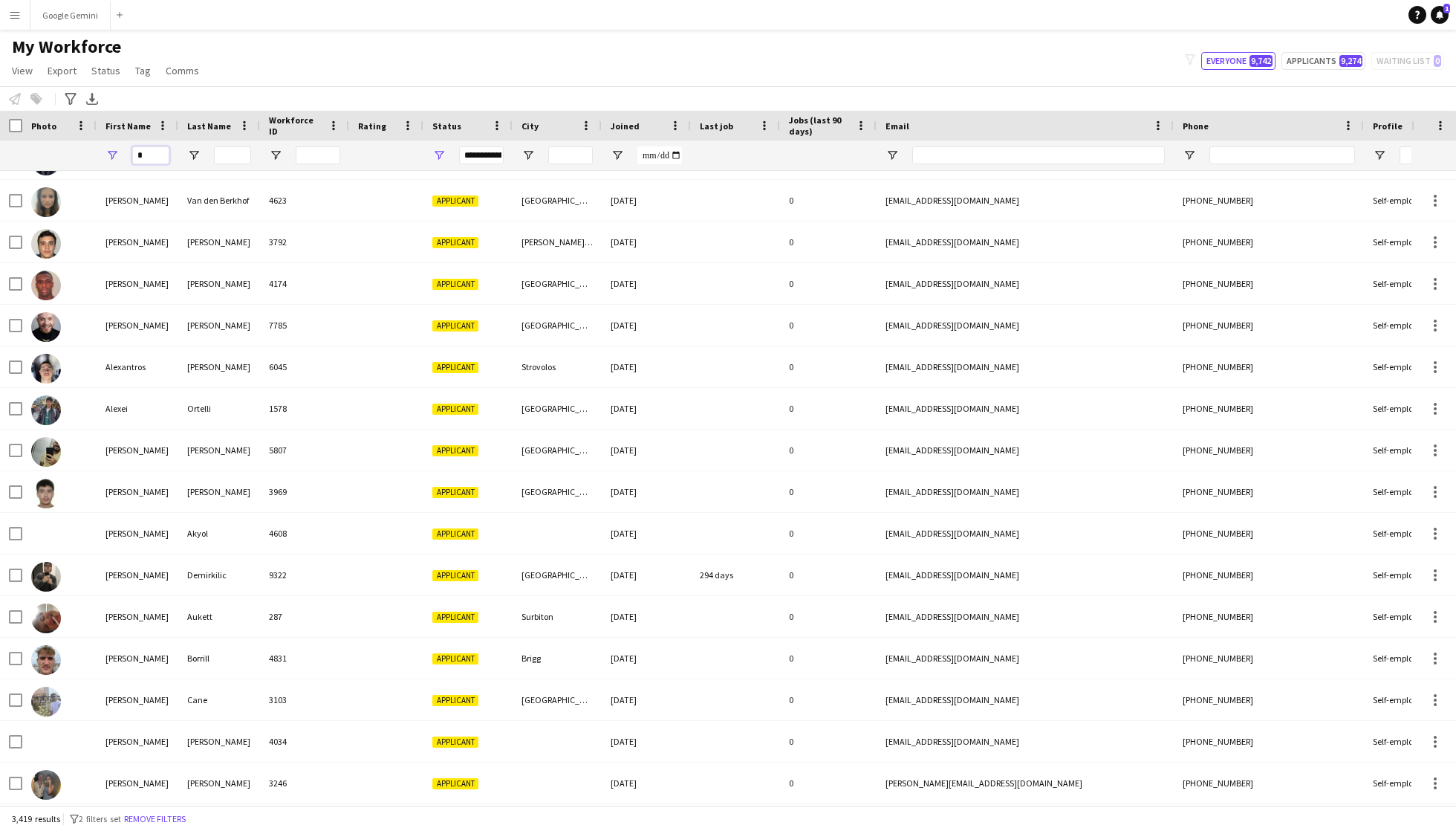
click at [148, 151] on input "*" at bounding box center [151, 155] width 37 height 18
type input "*"
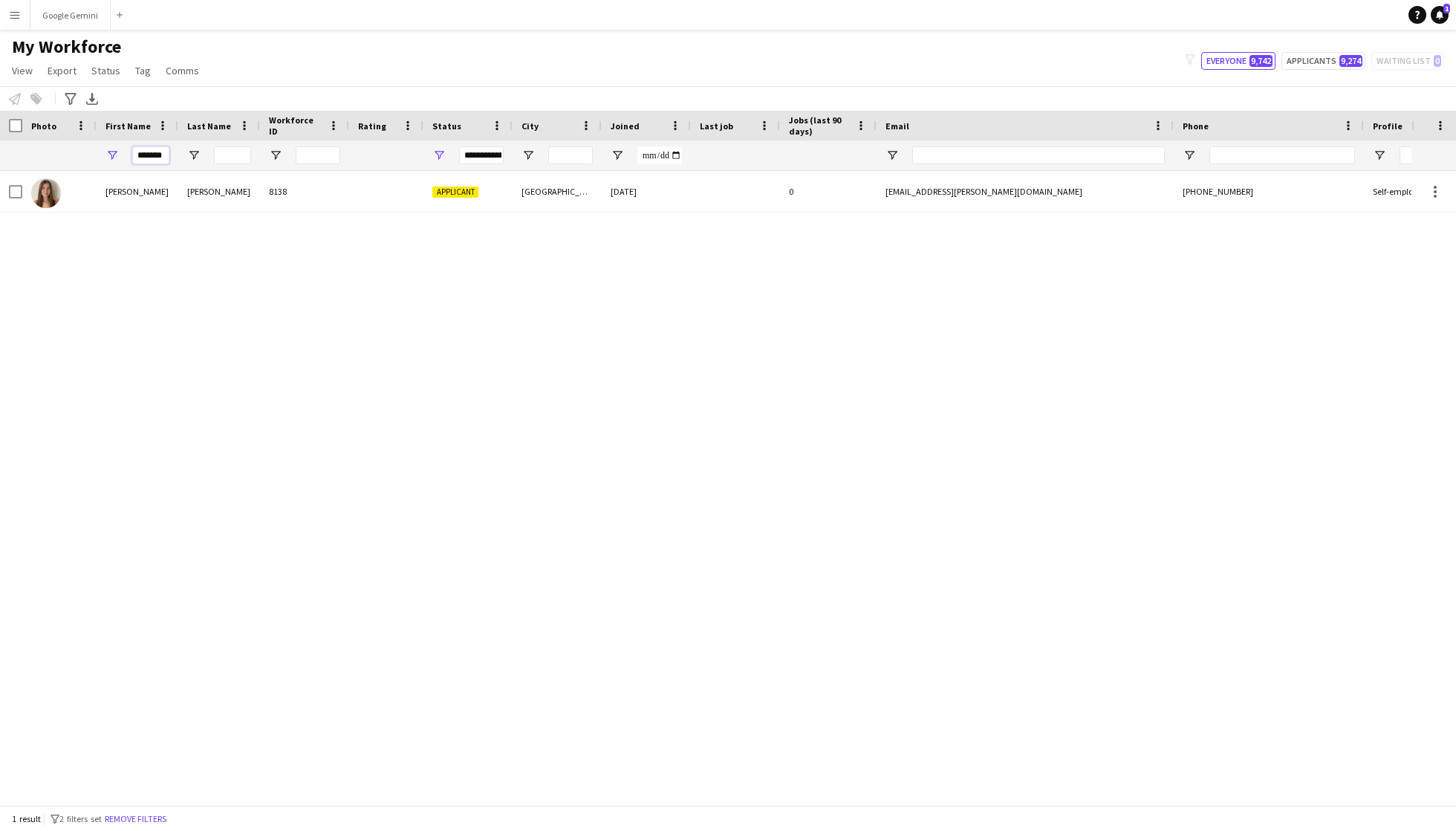
type input "******"
click at [238, 155] on input "Last Name Filter Input" at bounding box center [232, 155] width 37 height 18
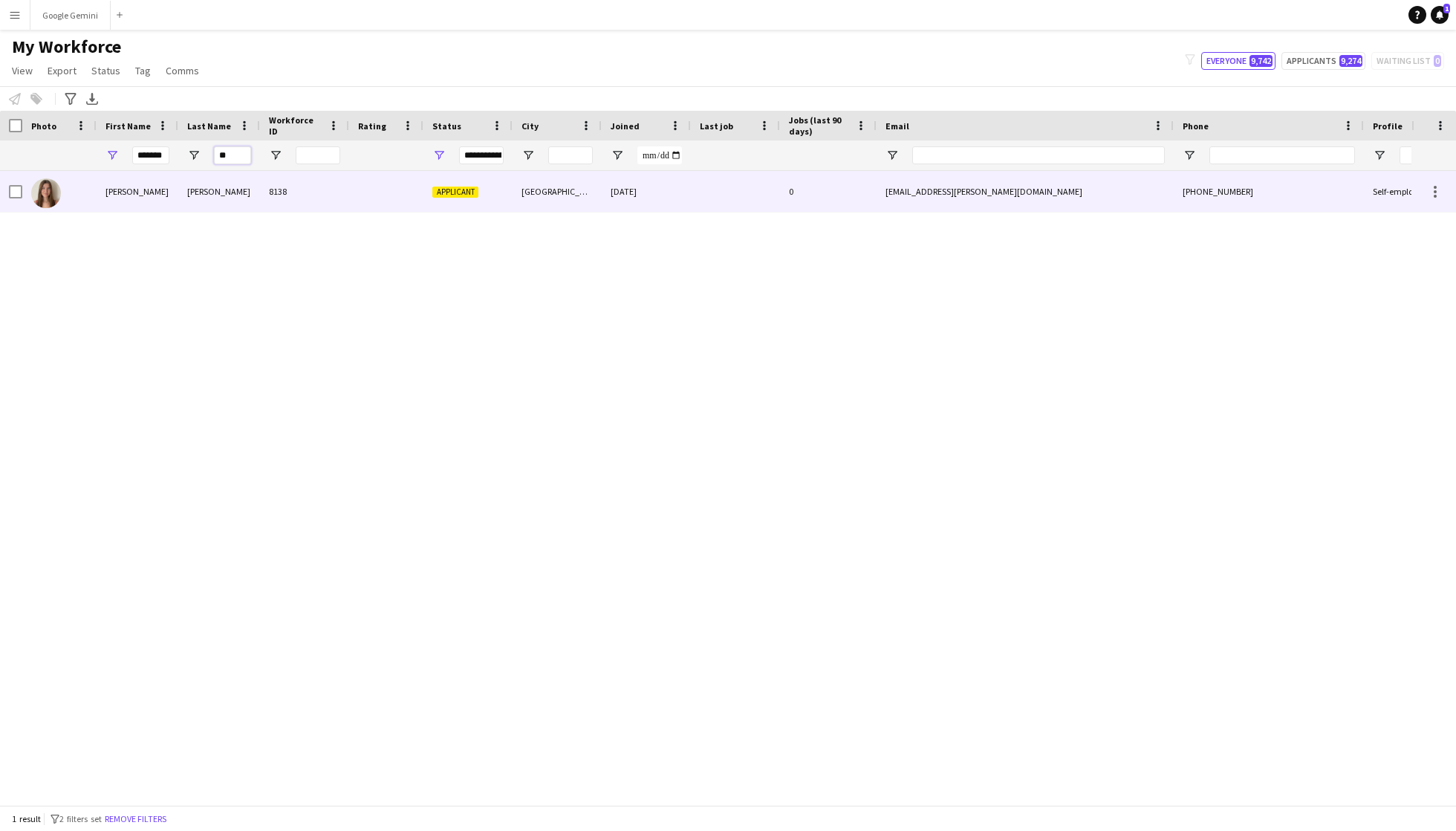
type input "*"
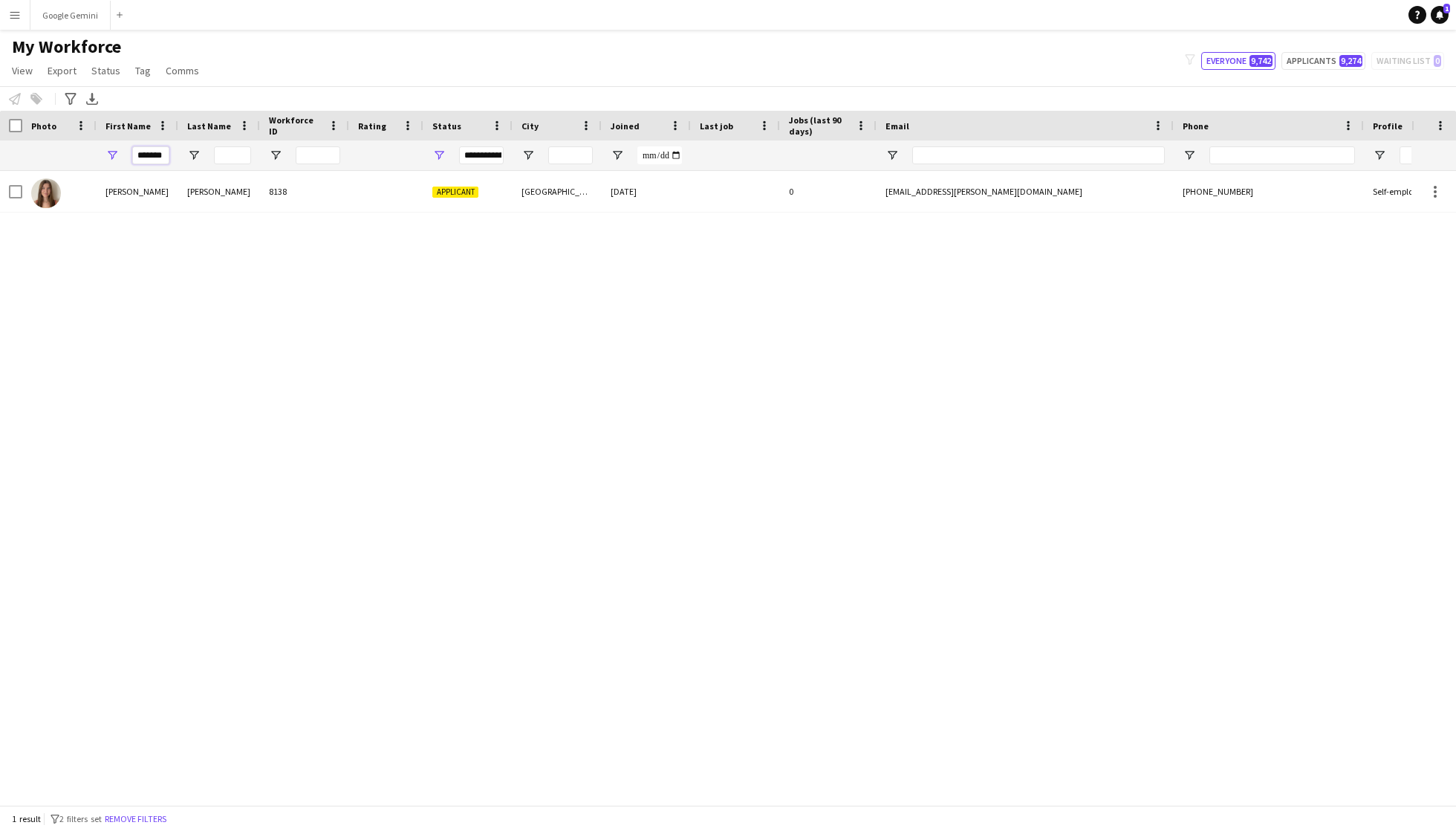
click at [161, 149] on input "******" at bounding box center [151, 155] width 37 height 18
type input "*"
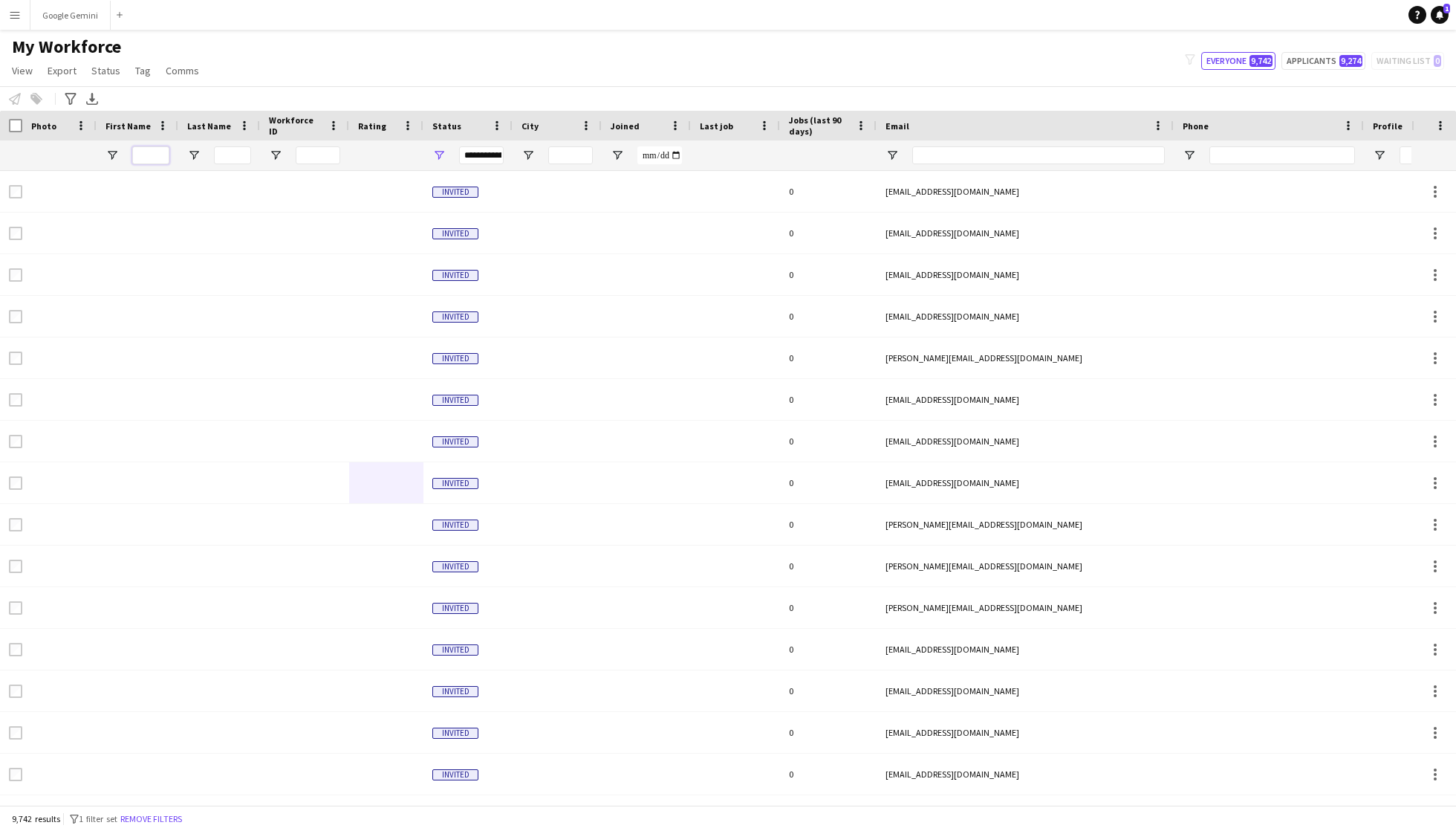
type input "*"
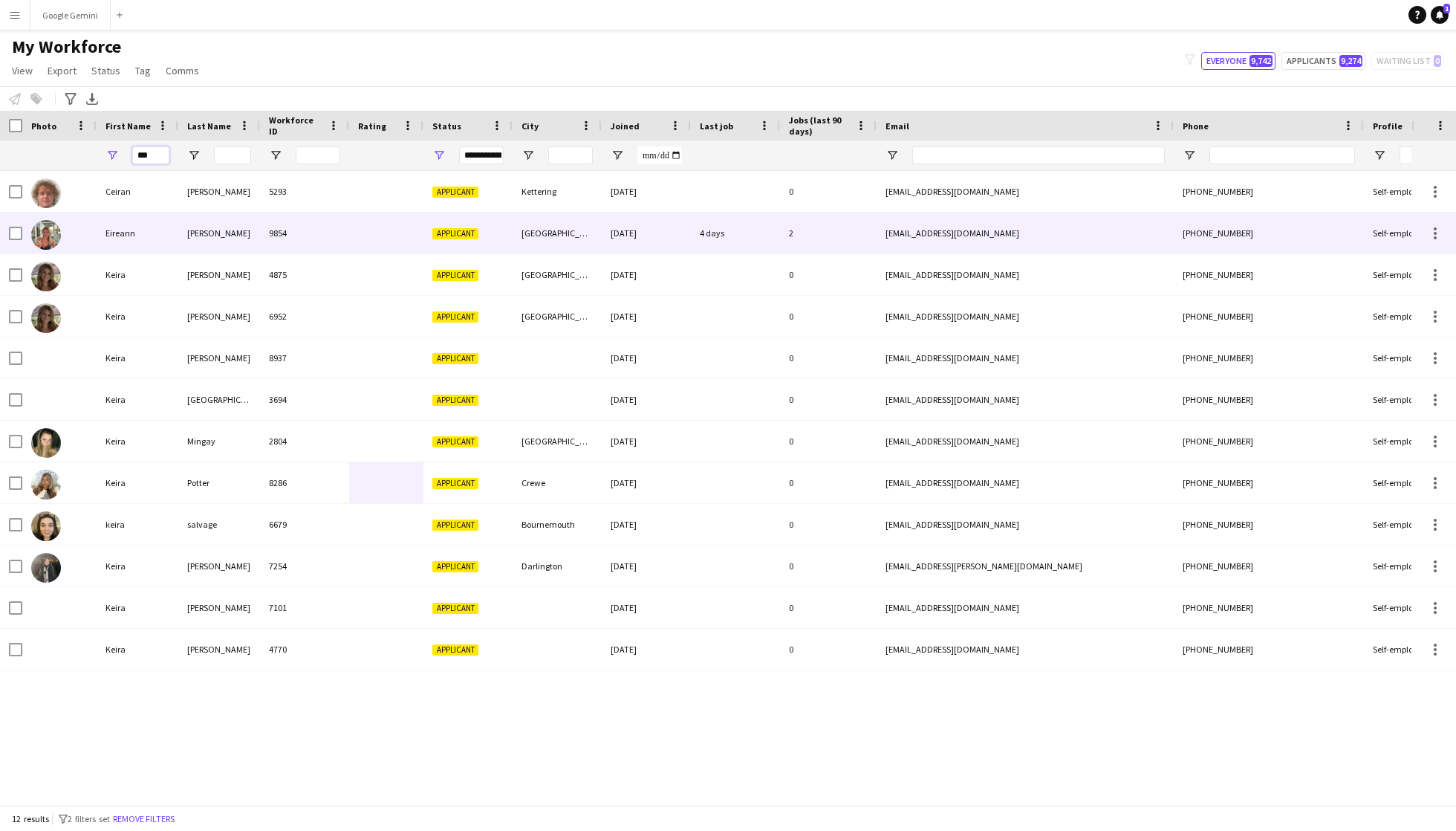
type input "***"
click at [140, 246] on div "Eireann" at bounding box center [137, 233] width 82 height 41
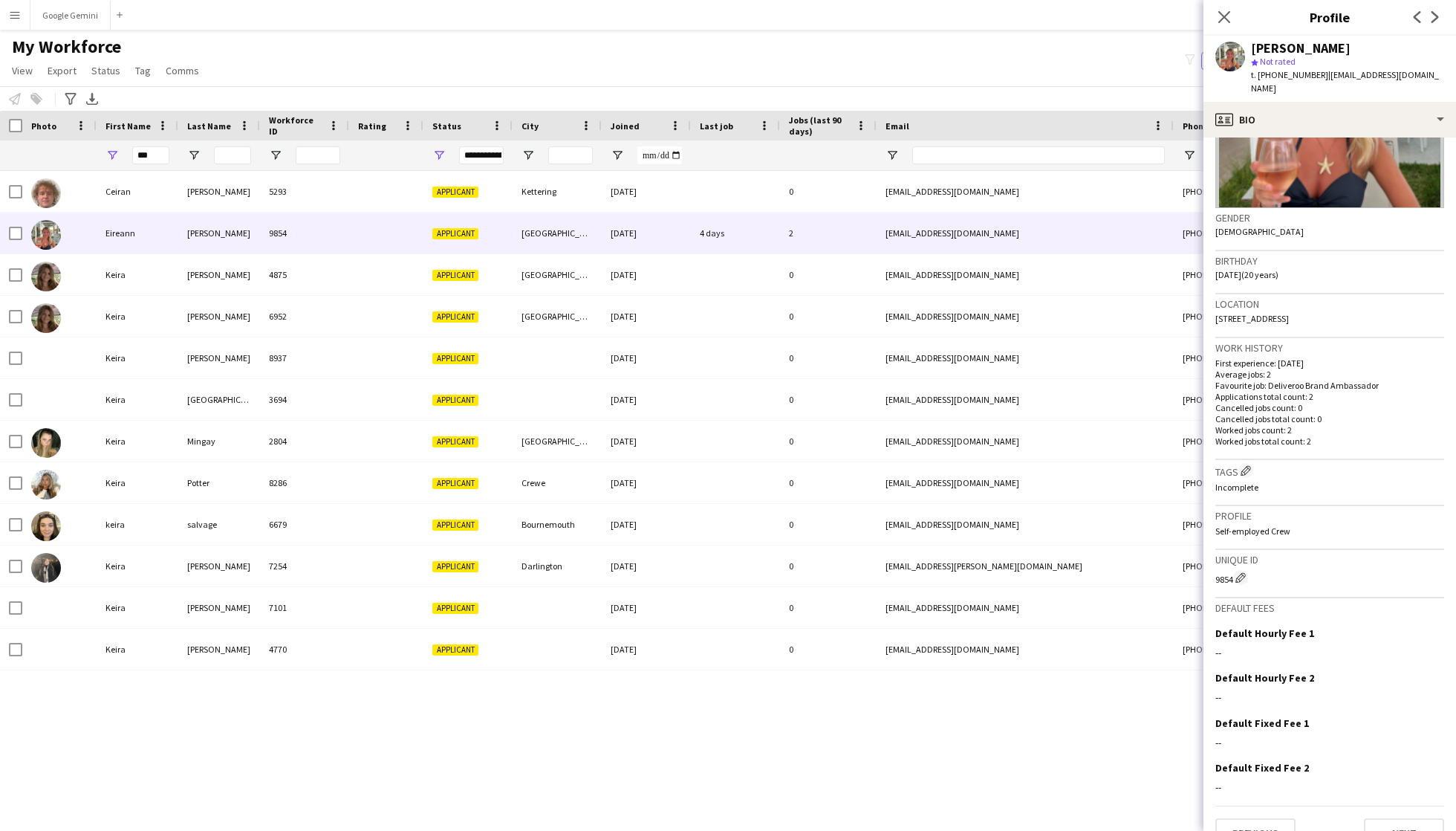
scroll to position [162, 0]
click at [1393, 821] on button "Next" at bounding box center [1405, 836] width 80 height 30
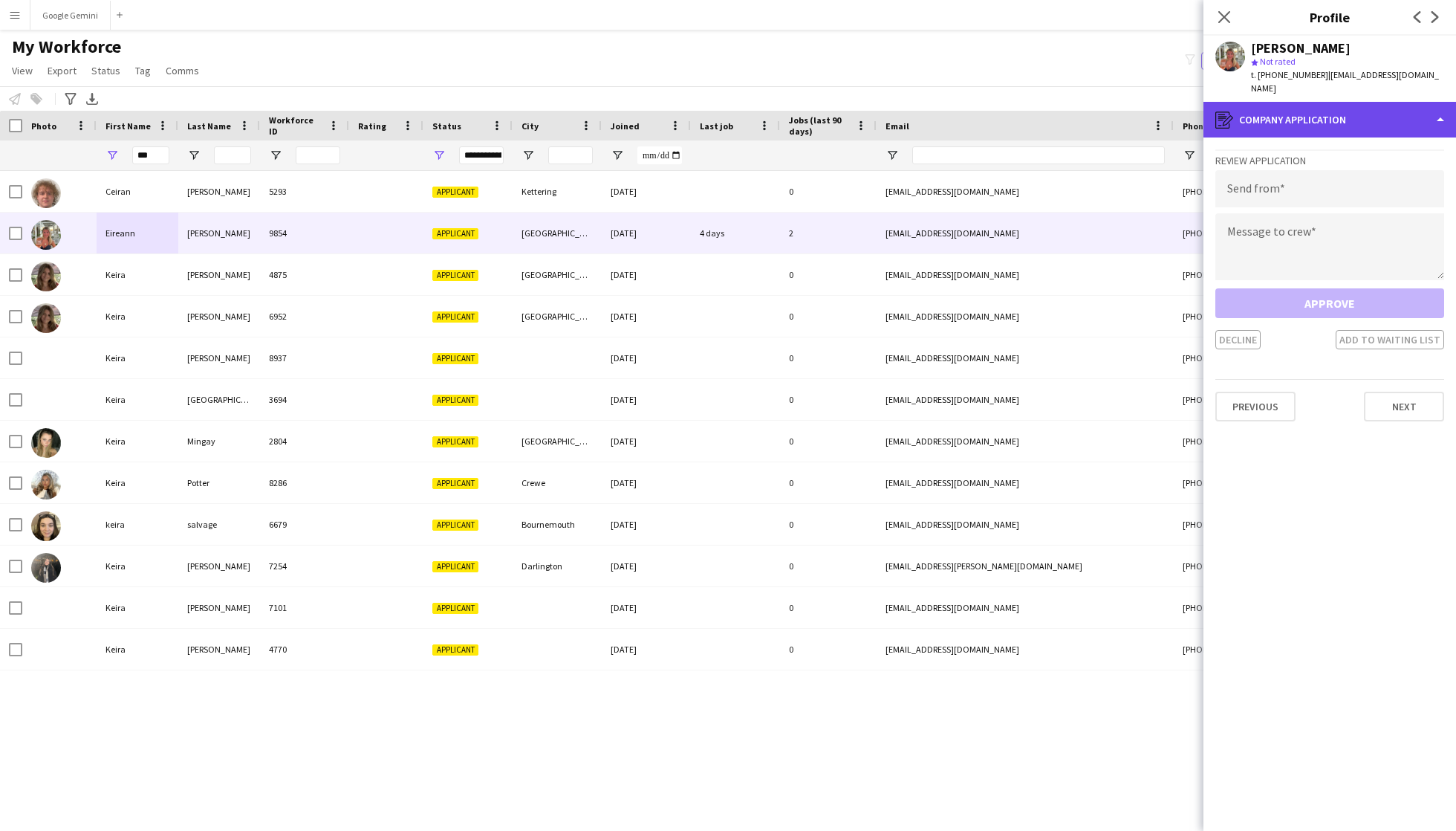
click at [1332, 118] on div "register Company application" at bounding box center [1330, 120] width 253 height 35
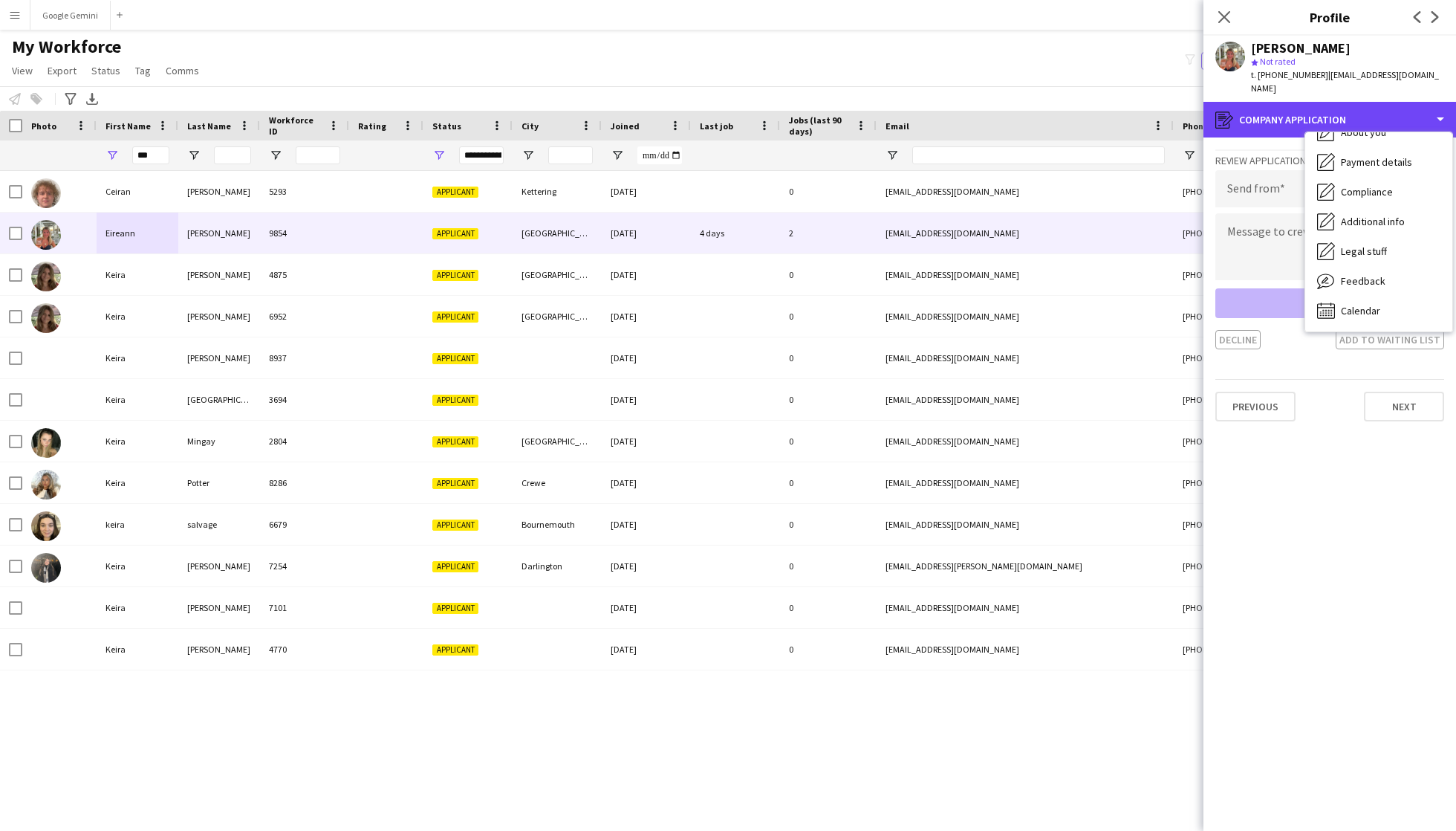
scroll to position [80, 0]
click at [1297, 557] on app-crew-profile-application "Review Application Send from Message to crew Approve Decline Add to waiting lis…" at bounding box center [1330, 484] width 253 height 694
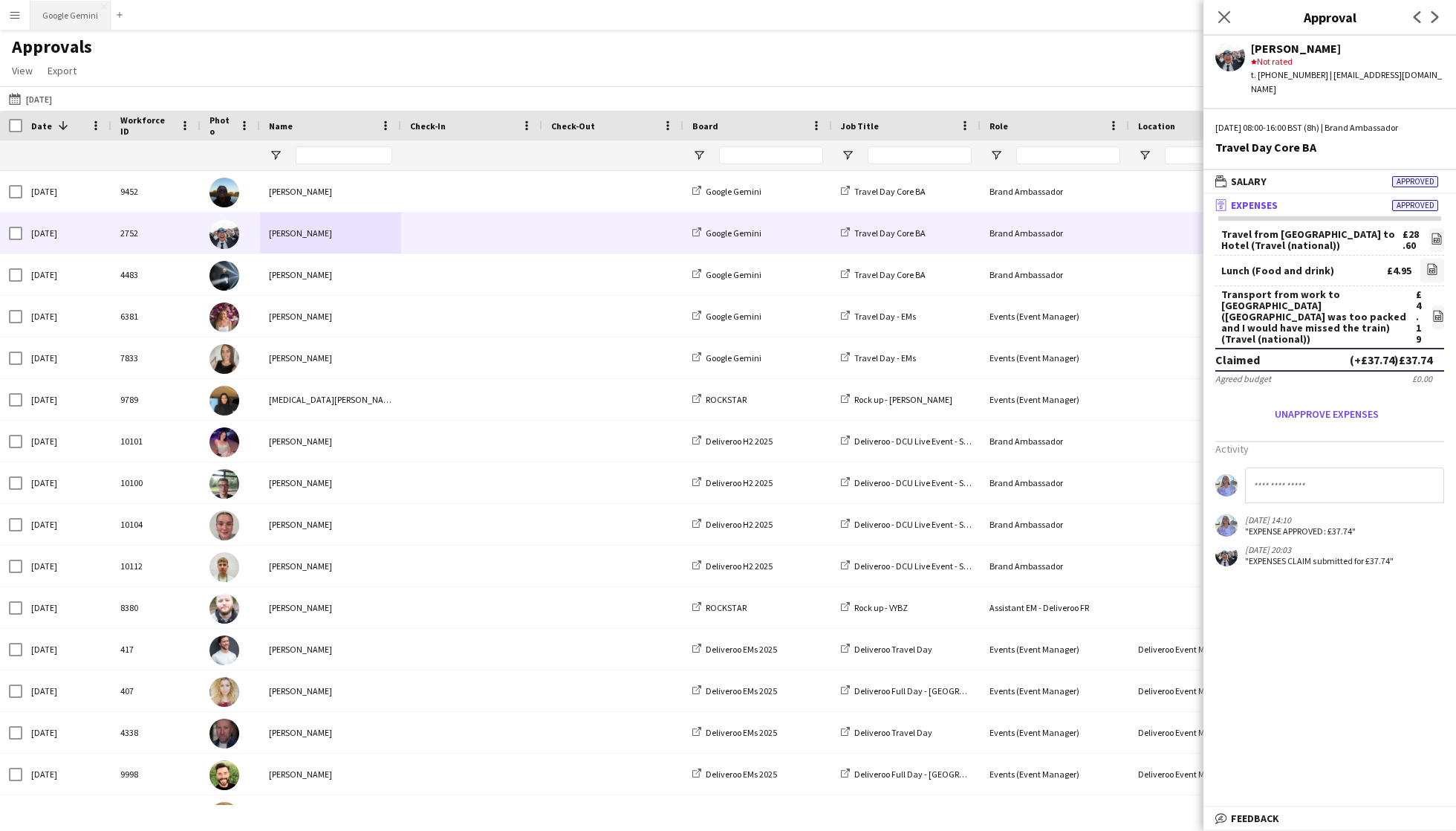
click at [78, 17] on button "Google Gemini Close" at bounding box center [71, 15] width 80 height 29
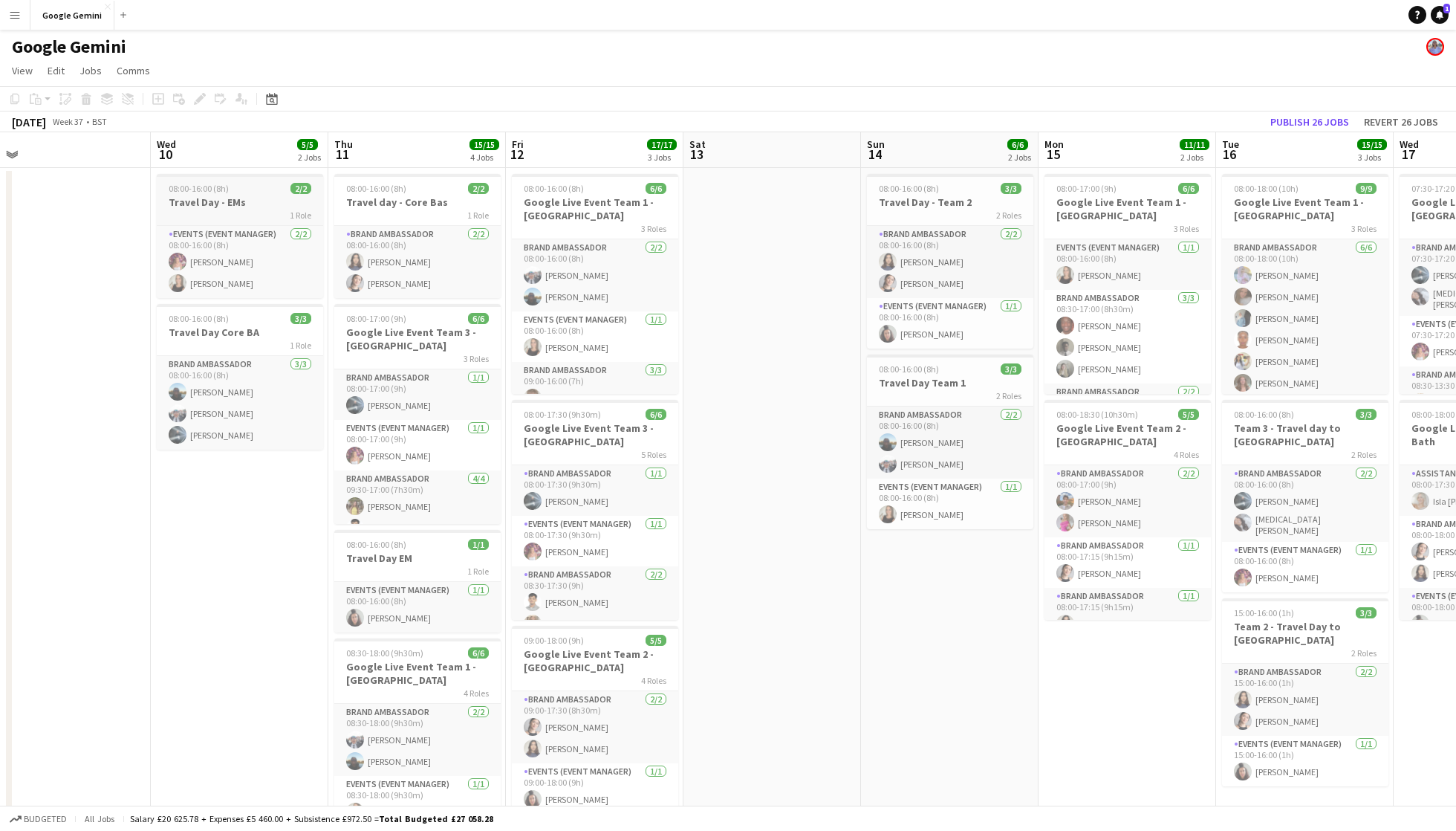
scroll to position [0, 559]
click at [249, 206] on h3 "Travel Day - EMs" at bounding box center [241, 202] width 166 height 13
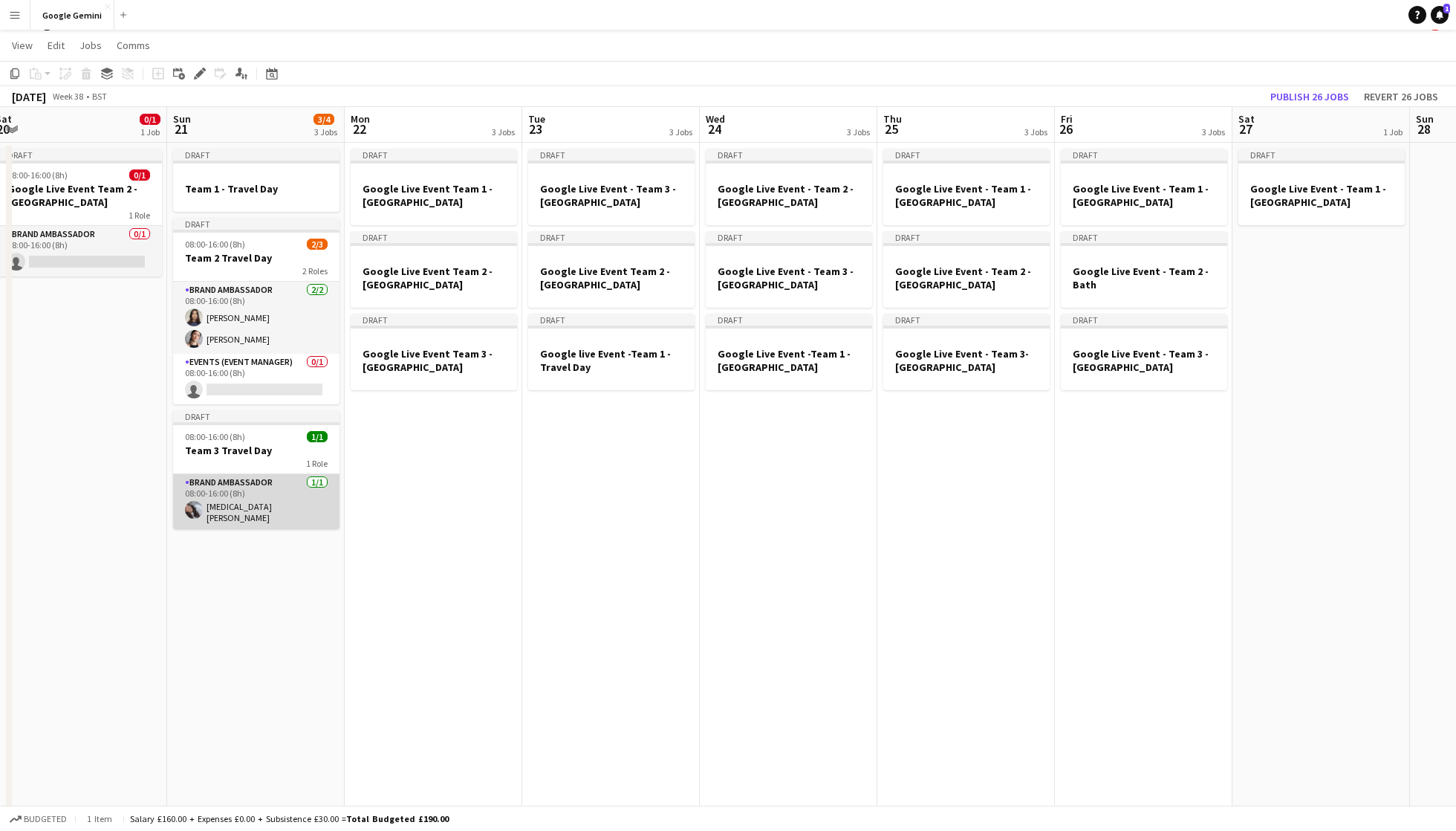
scroll to position [0, 431]
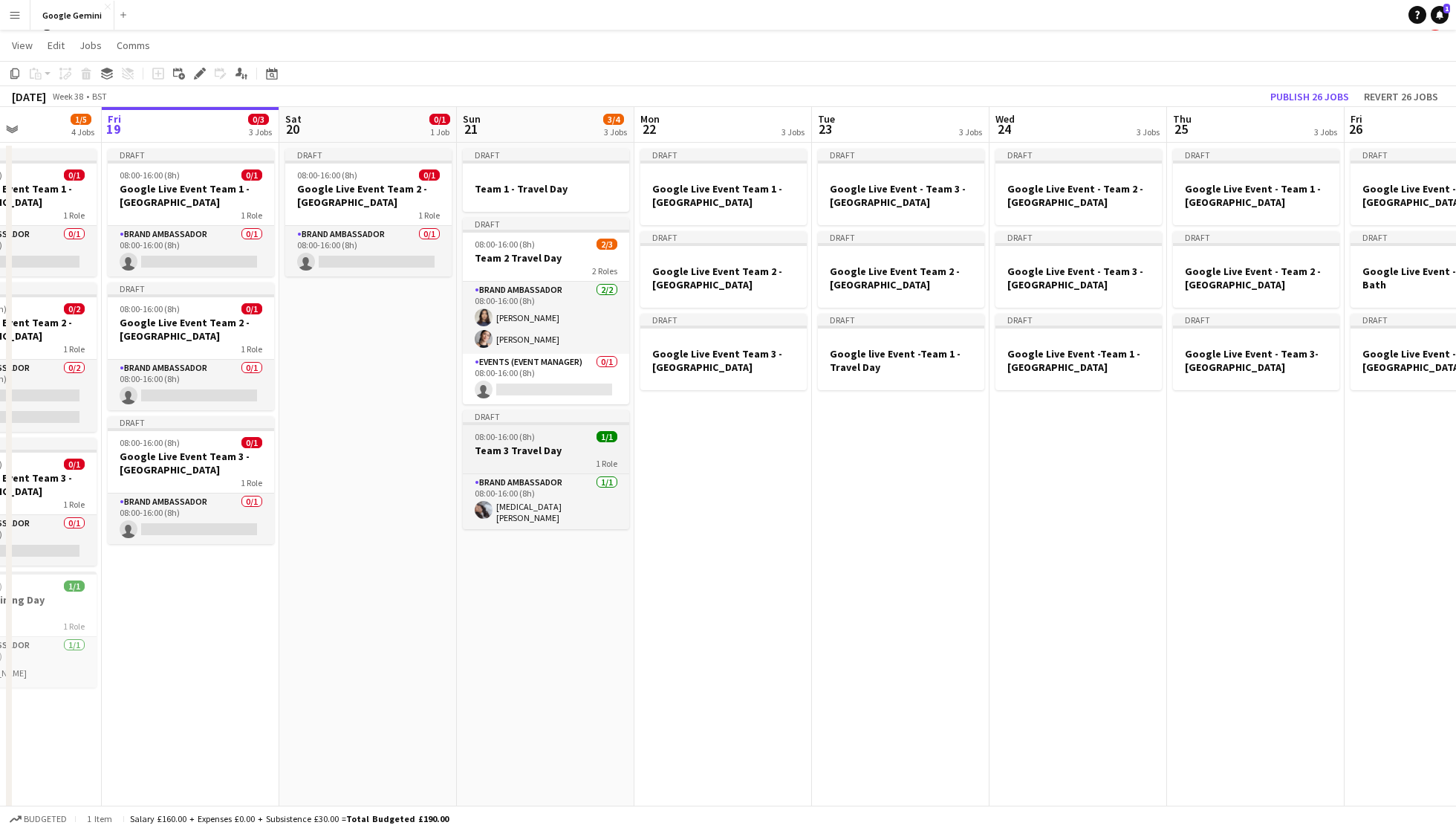
click at [556, 453] on h3 "Team 3 Travel Day" at bounding box center [546, 450] width 166 height 13
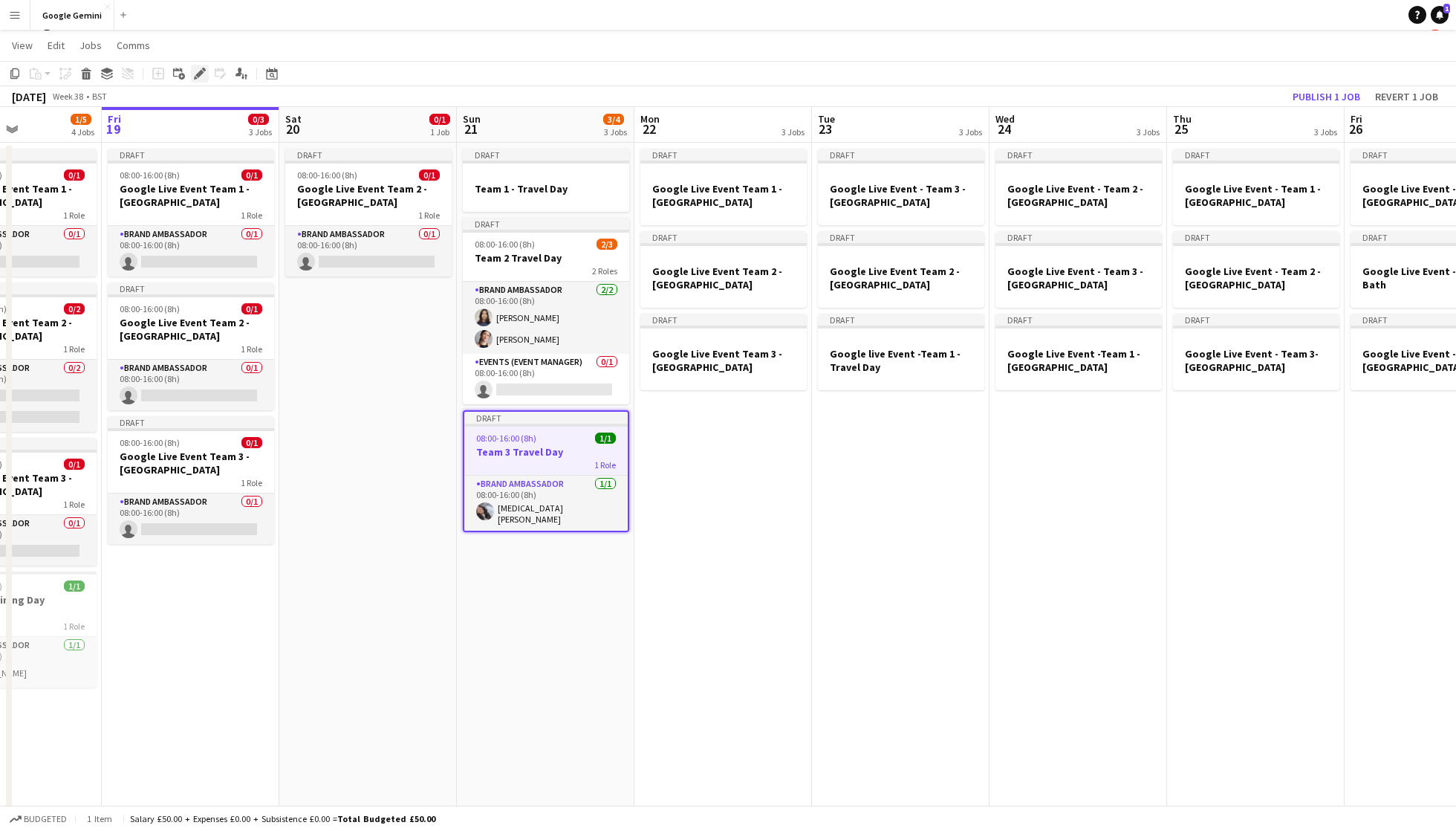
click at [191, 72] on div "Edit" at bounding box center [200, 73] width 18 height 18
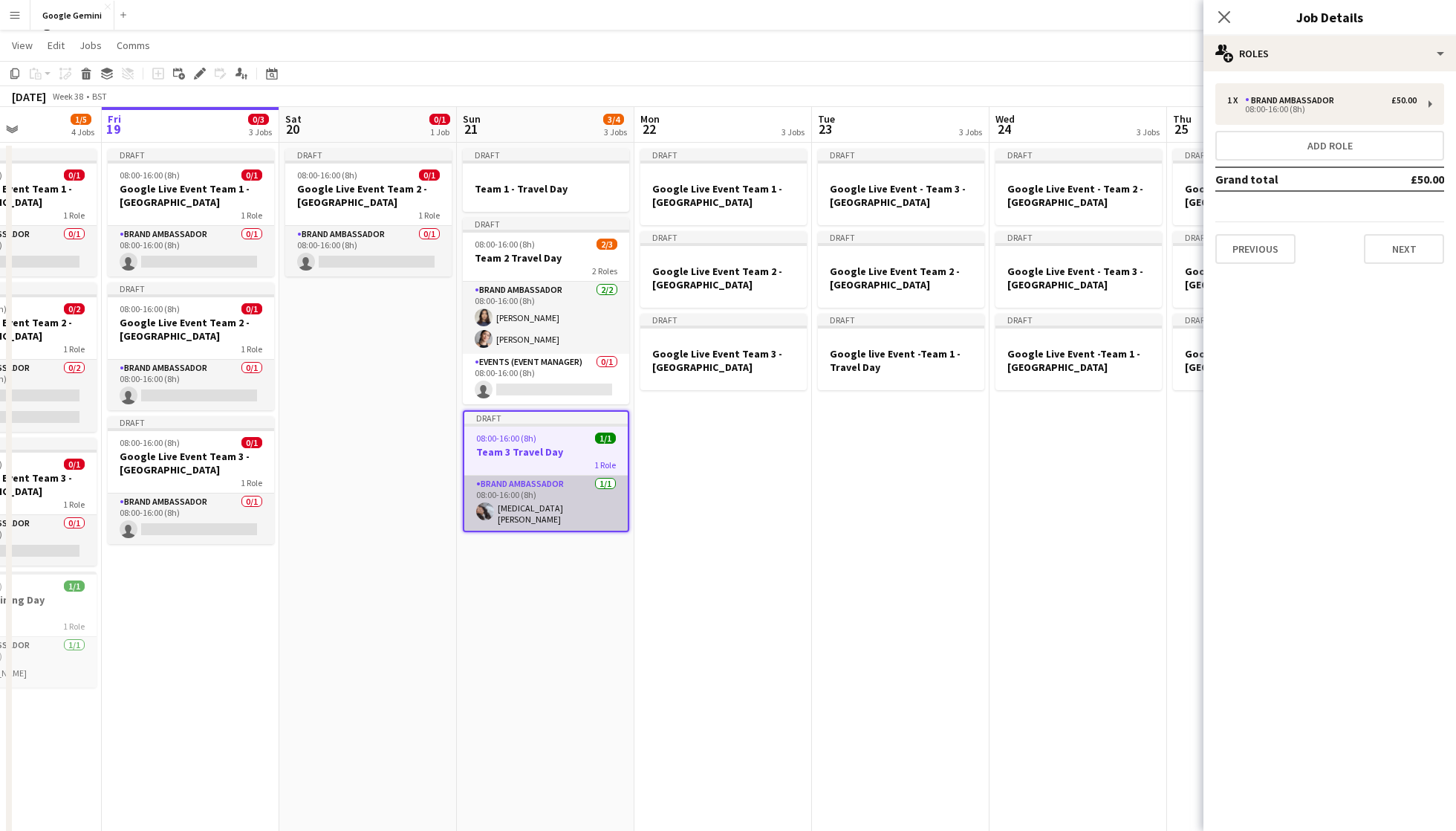
click at [574, 505] on app-card-role "Brand Ambassador 1/1 08:00-16:00 (8h) Yasmin Kurt" at bounding box center [546, 502] width 163 height 55
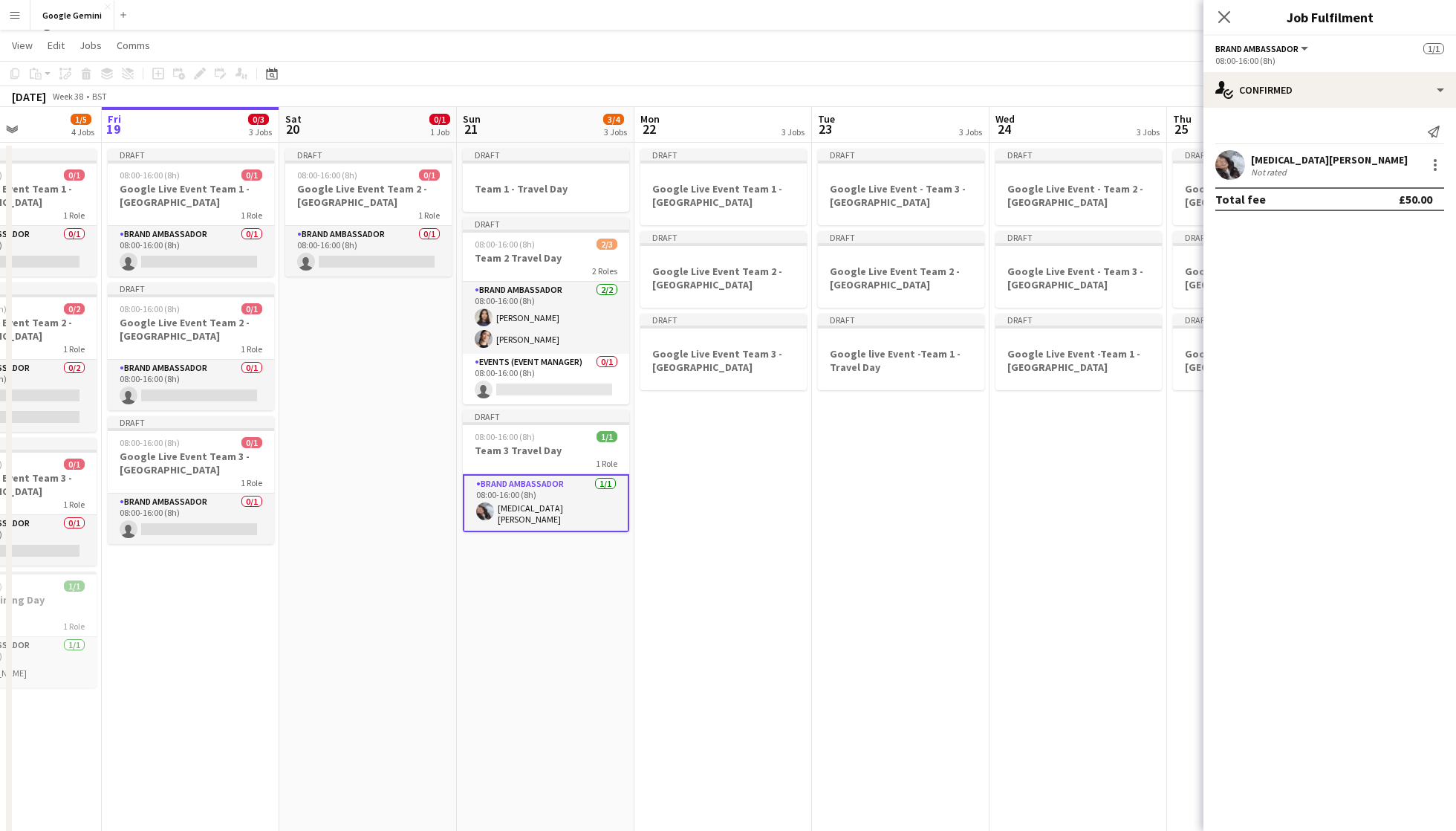
click at [1333, 153] on div "Yasmin Kurt Not rated" at bounding box center [1330, 165] width 253 height 30
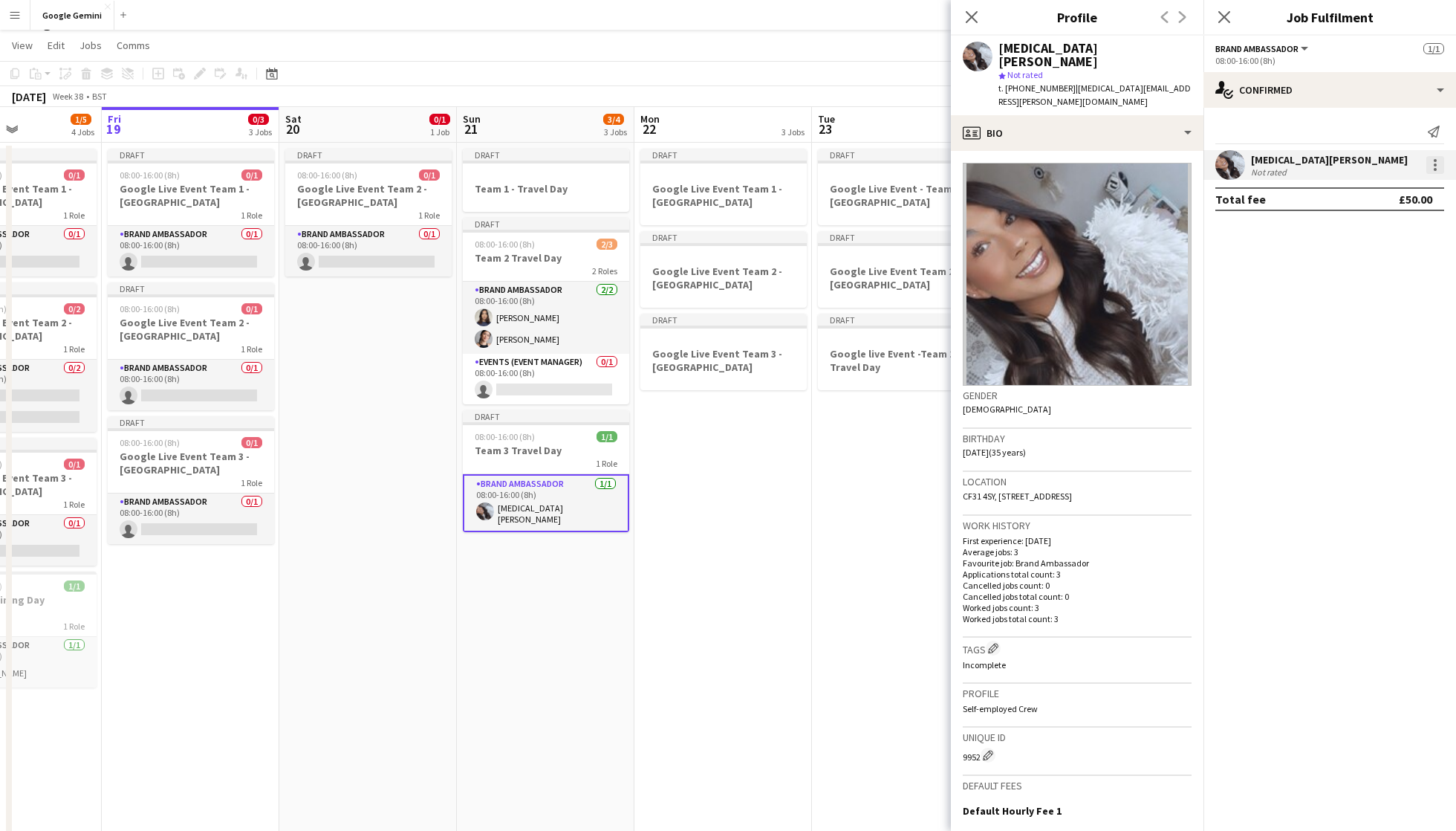
click at [1430, 162] on div at bounding box center [1435, 164] width 18 height 18
click at [501, 570] on div at bounding box center [728, 416] width 1456 height 831
click at [969, 23] on app-icon "Close pop-in" at bounding box center [972, 17] width 21 height 21
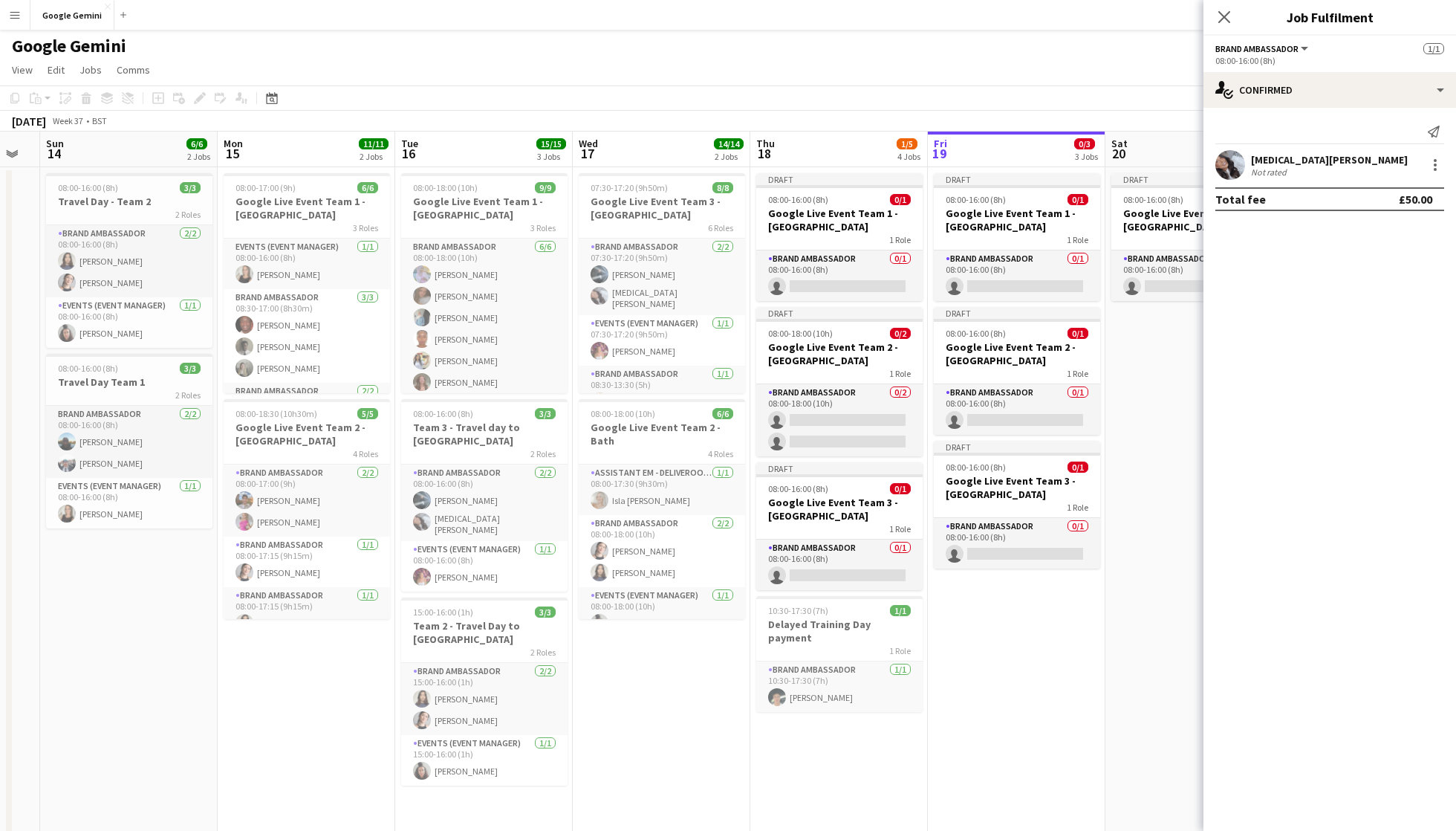
scroll to position [0, 0]
